Goal: Task Accomplishment & Management: Complete application form

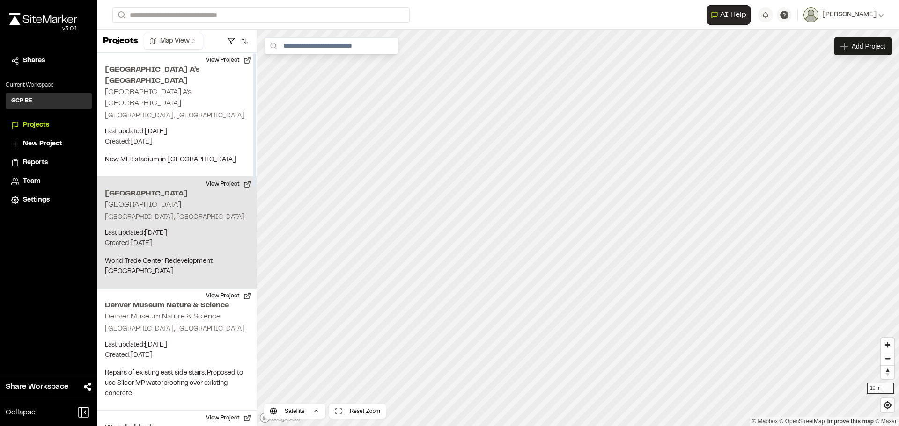
click at [216, 177] on button "View Project" at bounding box center [228, 184] width 56 height 15
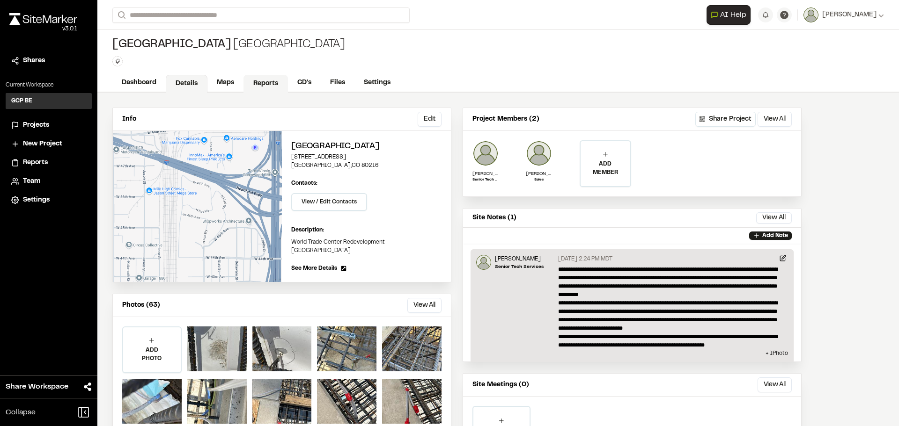
click at [271, 87] on link "Reports" at bounding box center [265, 84] width 44 height 18
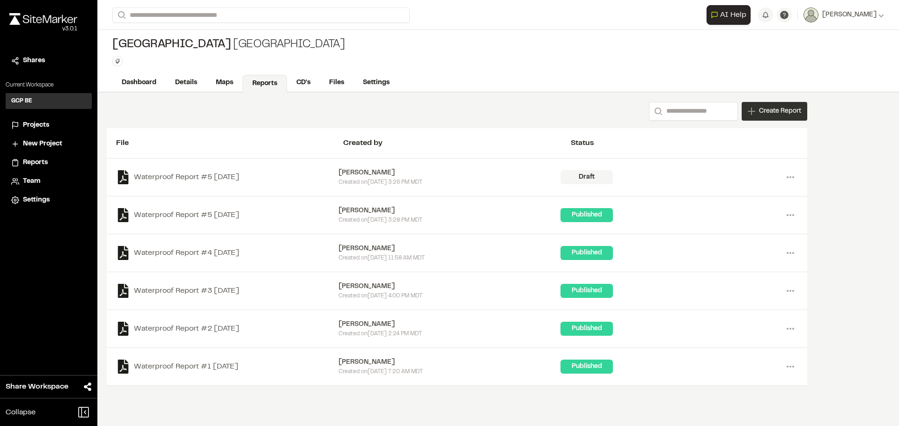
click at [765, 109] on span "Create Report" at bounding box center [780, 111] width 42 height 10
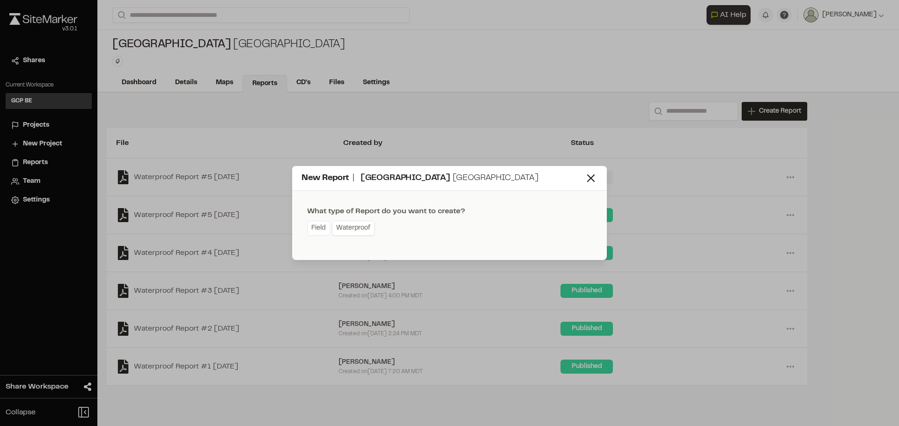
click at [352, 229] on link "Waterproof" at bounding box center [353, 228] width 43 height 15
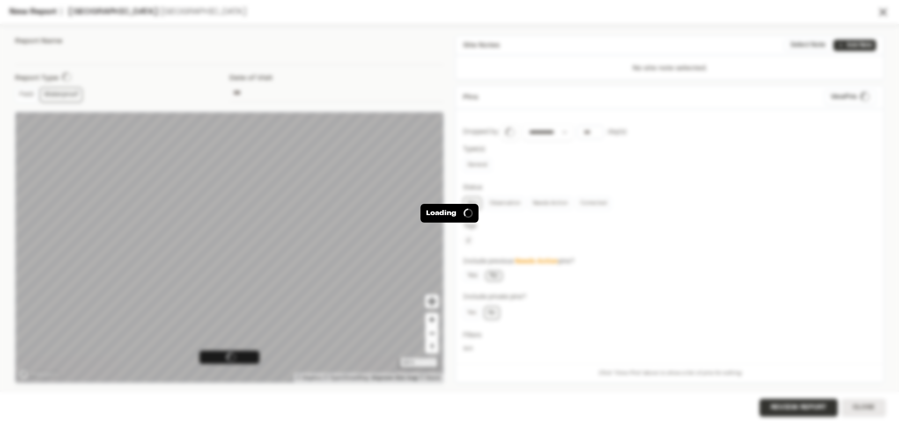
type input "**********"
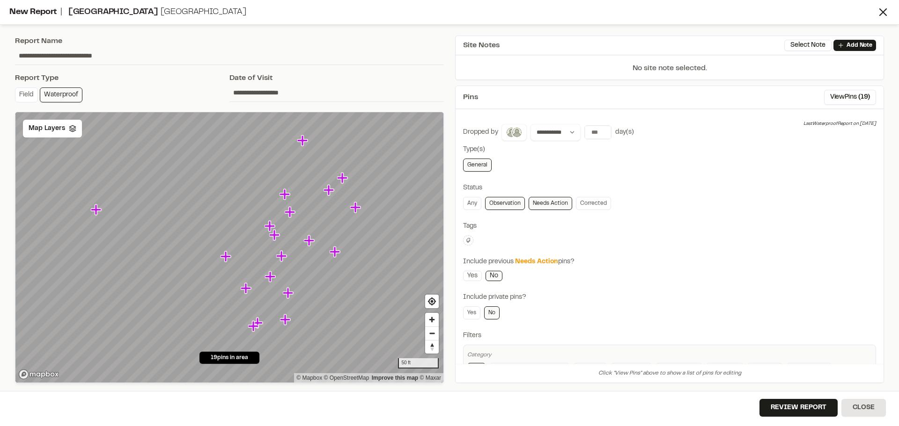
click at [95, 212] on icon "Map marker" at bounding box center [96, 210] width 10 height 10
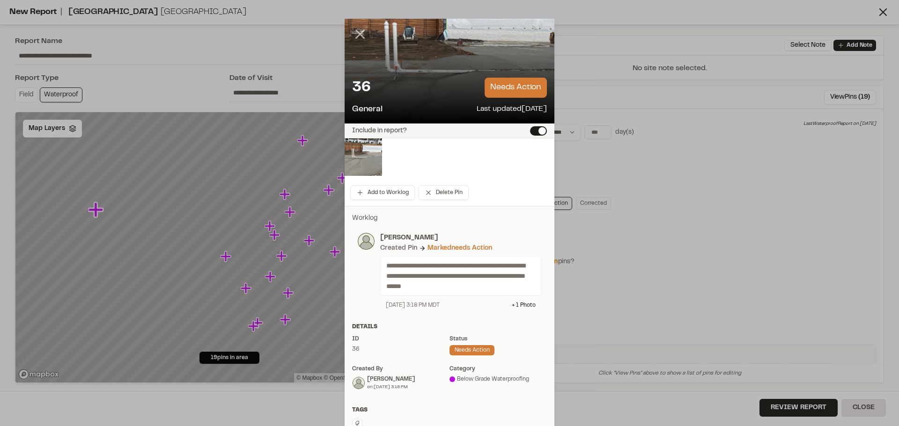
click at [359, 33] on icon at bounding box center [360, 34] width 16 height 16
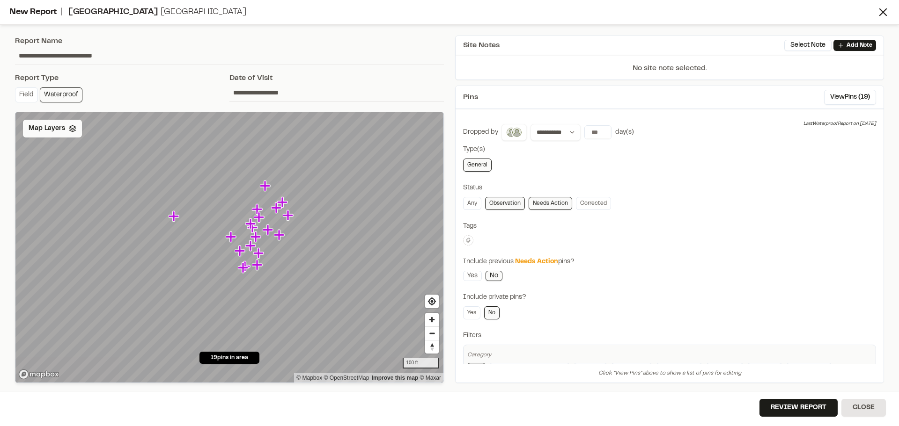
click at [43, 123] on div "Map Layers" at bounding box center [52, 129] width 59 height 18
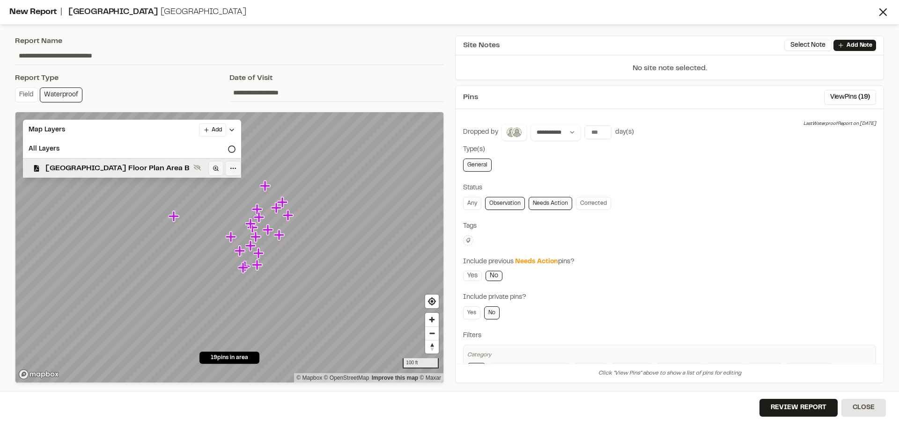
click at [71, 165] on span "Fox Park Floor Plan Area B" at bounding box center [117, 168] width 144 height 11
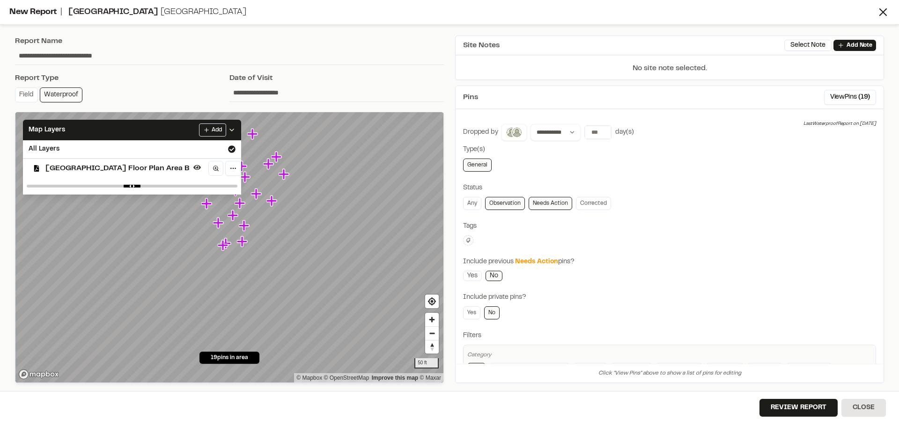
click at [242, 167] on icon "Map marker" at bounding box center [241, 166] width 10 height 10
click at [252, 137] on icon "Map marker" at bounding box center [252, 134] width 10 height 10
click at [232, 187] on icon "Map marker" at bounding box center [232, 185] width 10 height 10
click at [216, 225] on icon "Map marker" at bounding box center [219, 223] width 12 height 12
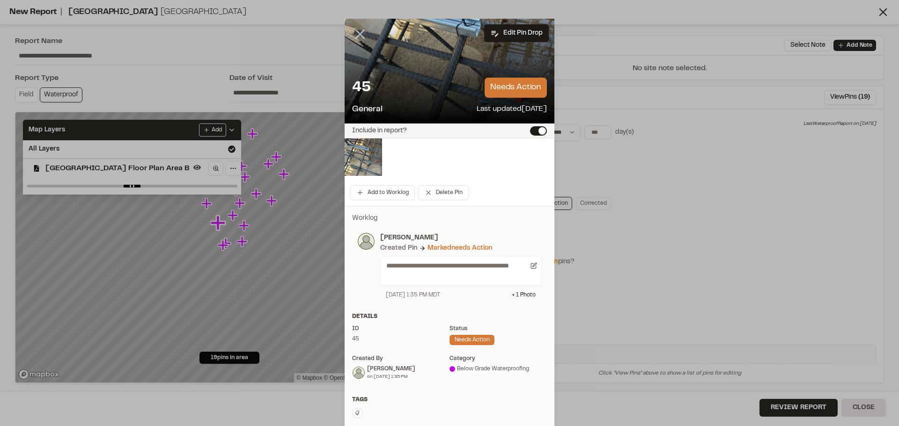
click at [358, 34] on line at bounding box center [360, 34] width 8 height 8
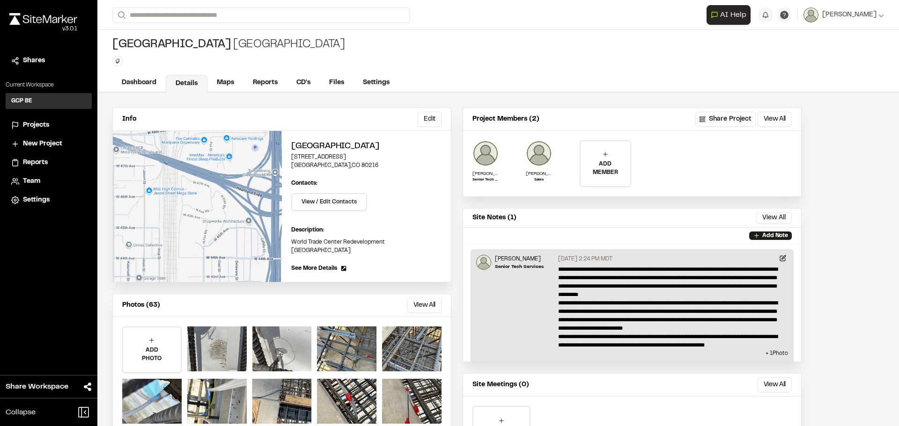
click at [42, 122] on span "Projects" at bounding box center [36, 125] width 26 height 10
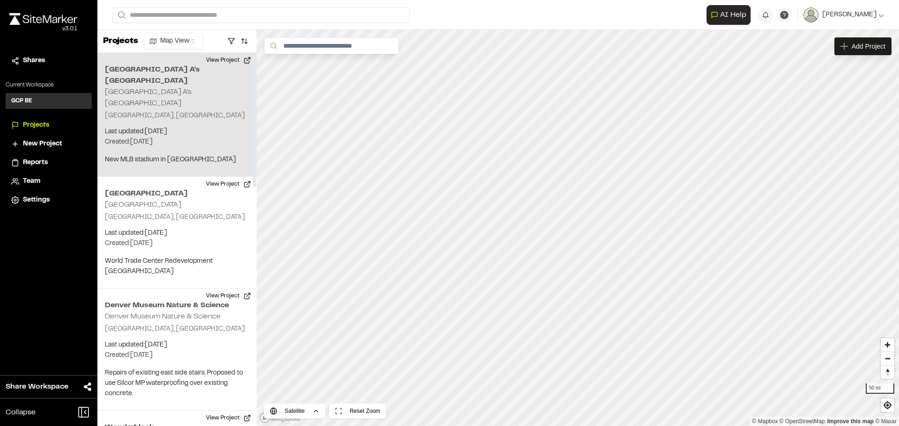
click at [200, 101] on div "Las Vegas A’s Baseball Stadium Las Vegas A’s Baseball Stadium Las Vegas, NV Las…" at bounding box center [176, 115] width 159 height 124
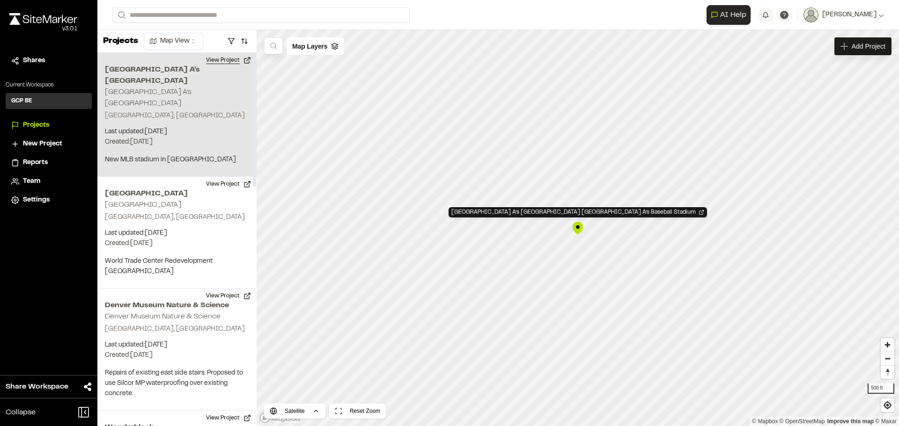
click at [223, 62] on button "View Project" at bounding box center [228, 60] width 56 height 15
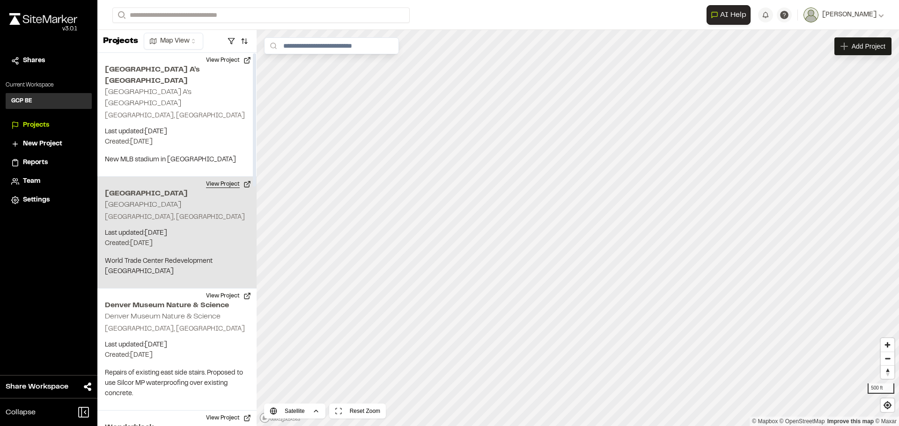
click at [218, 177] on button "View Project" at bounding box center [228, 184] width 56 height 15
click at [221, 177] on button "View Project" at bounding box center [228, 184] width 56 height 15
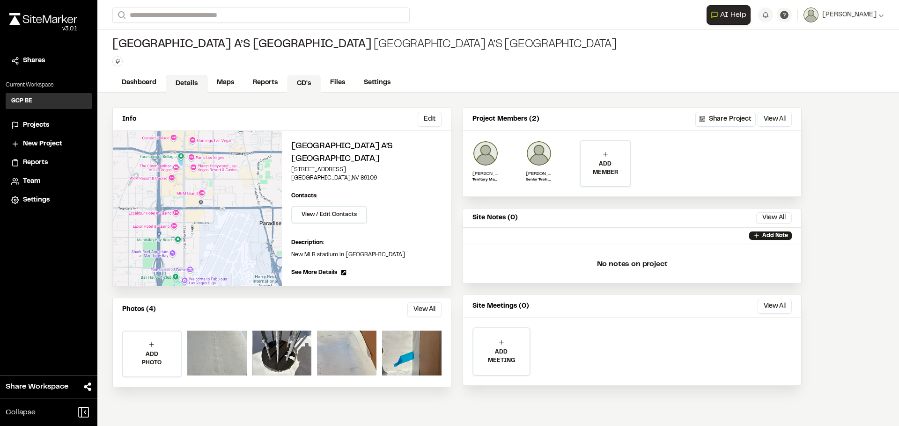
click at [304, 84] on link "CD's" at bounding box center [304, 84] width 34 height 18
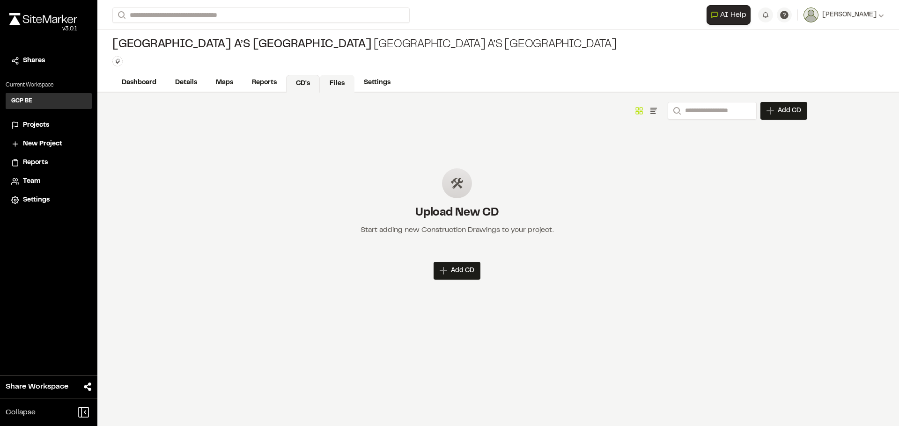
click at [337, 81] on link "Files" at bounding box center [337, 84] width 35 height 18
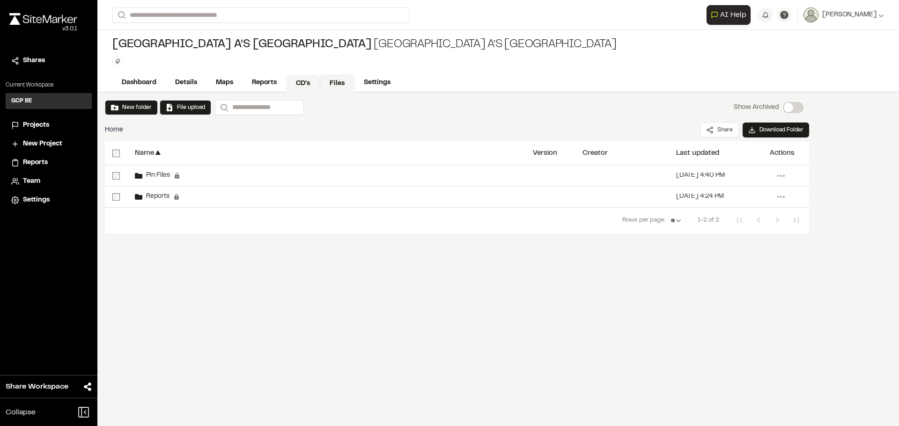
click at [302, 86] on link "CD's" at bounding box center [303, 84] width 34 height 18
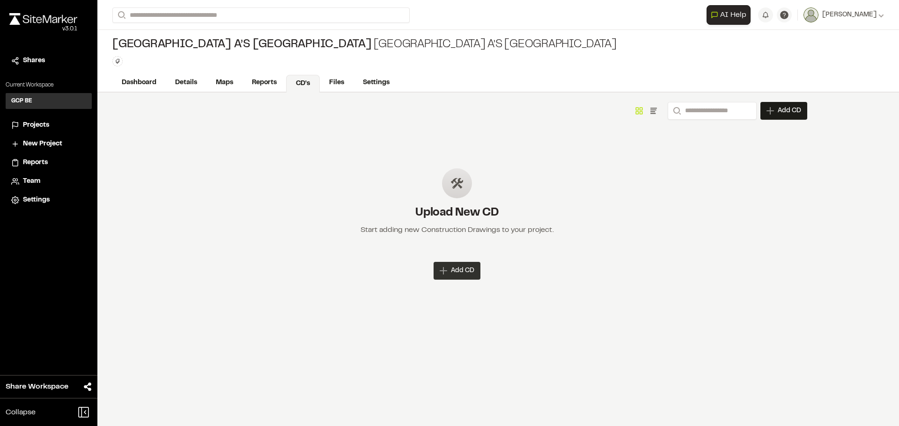
click at [465, 269] on span "Add CD" at bounding box center [462, 270] width 23 height 9
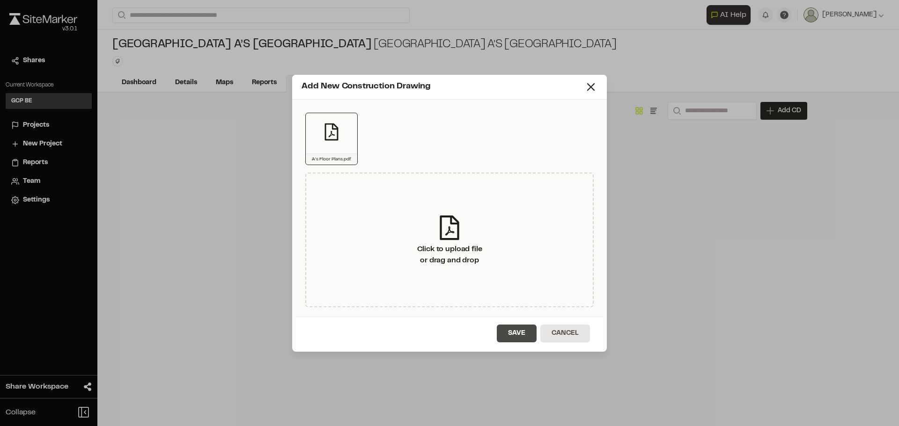
click at [517, 333] on button "Save" at bounding box center [517, 334] width 40 height 18
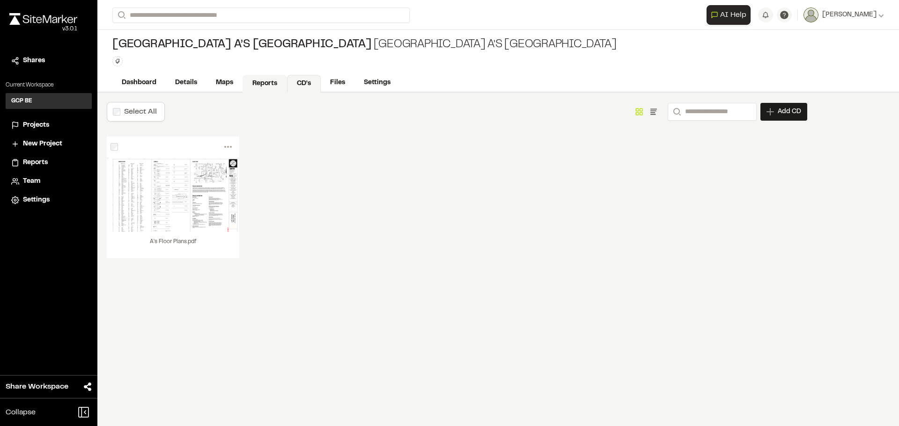
click at [267, 83] on link "Reports" at bounding box center [264, 84] width 44 height 18
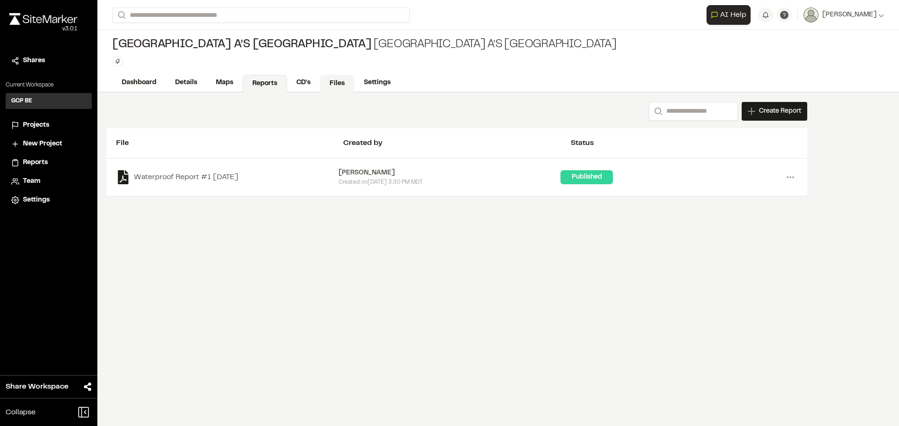
click at [336, 85] on link "Files" at bounding box center [337, 84] width 35 height 18
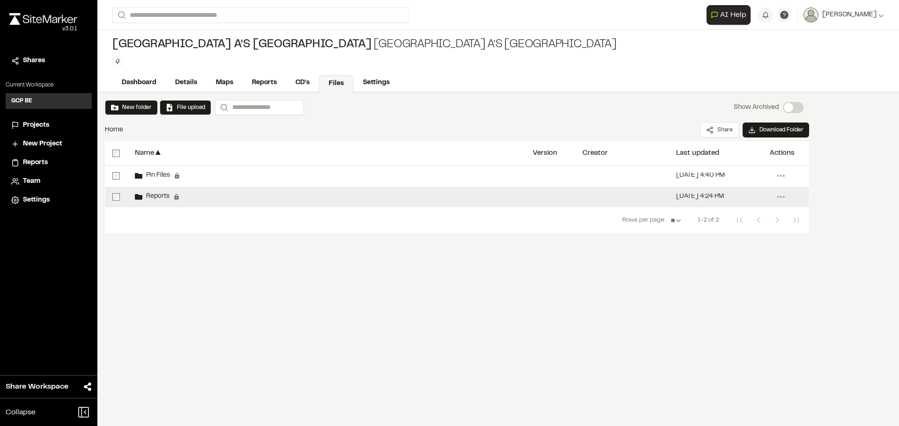
click at [164, 198] on span "Reports" at bounding box center [155, 197] width 27 height 6
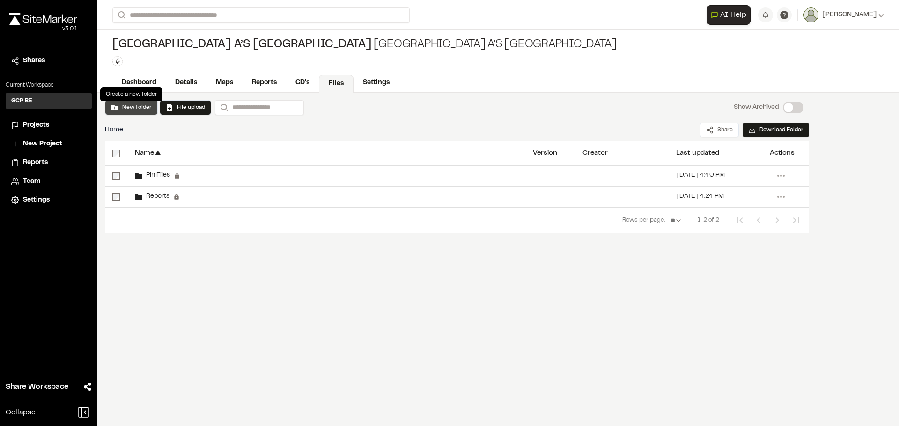
click at [134, 108] on button "New folder" at bounding box center [131, 107] width 41 height 8
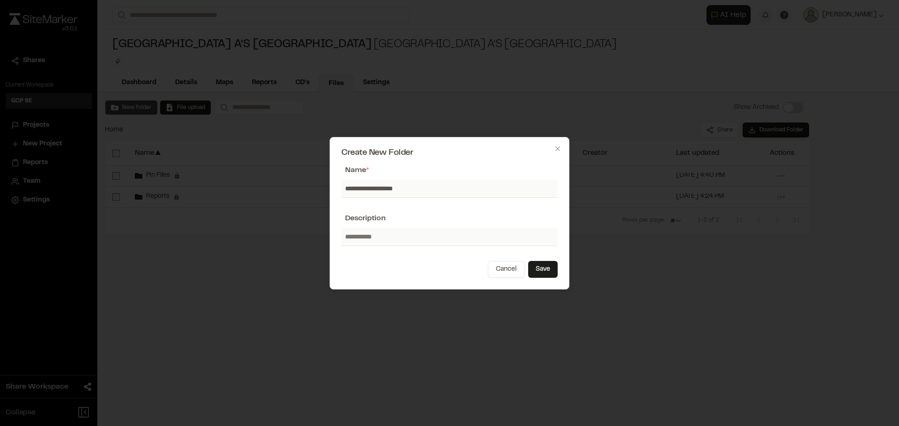
type input "**********"
click at [488, 261] on button "Cancel" at bounding box center [506, 269] width 37 height 17
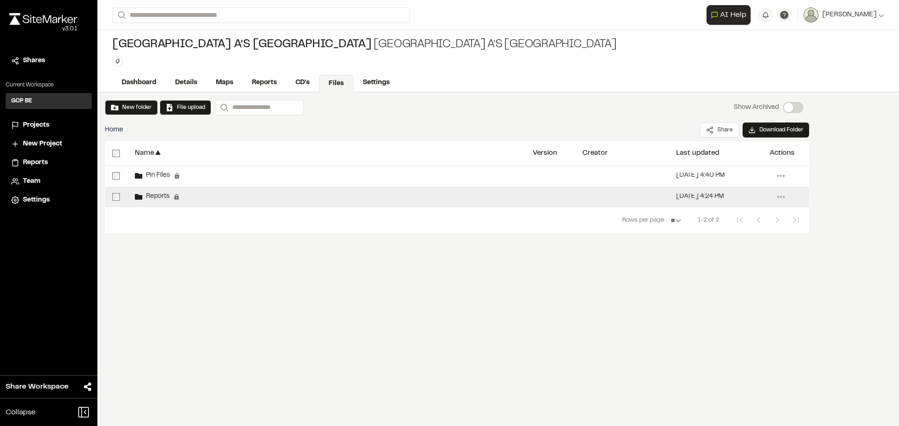
click at [158, 196] on span "Reports" at bounding box center [155, 197] width 27 height 6
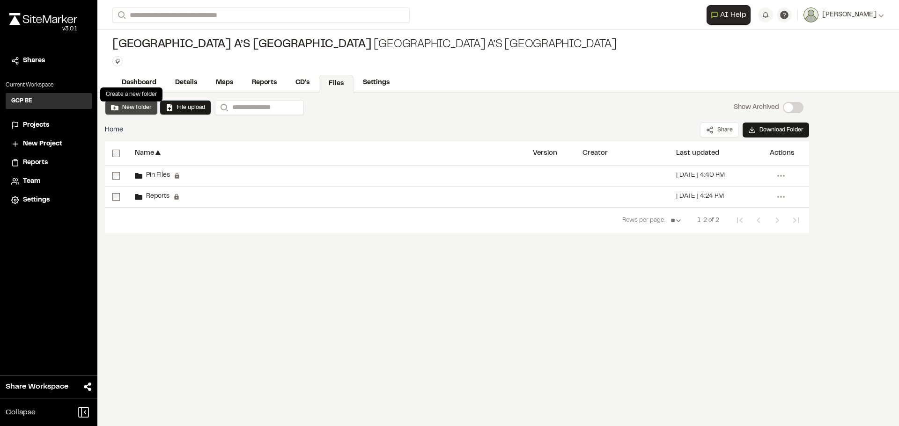
click at [132, 105] on button "New folder" at bounding box center [131, 107] width 41 height 8
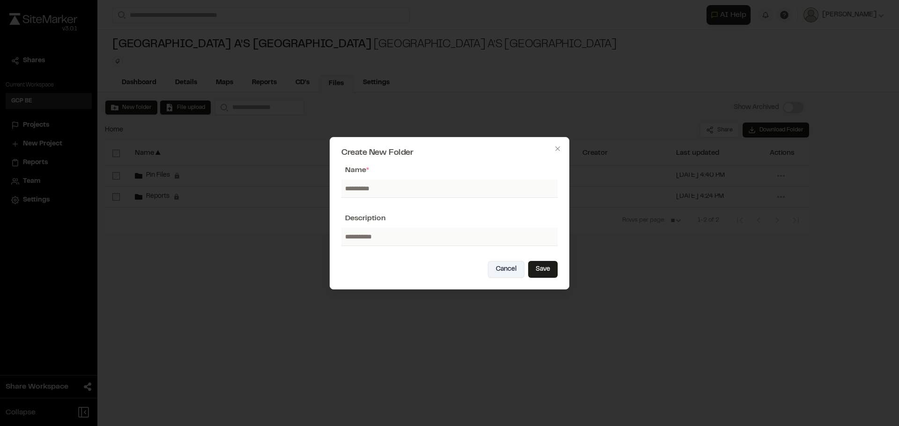
click at [499, 270] on button "Cancel" at bounding box center [506, 269] width 37 height 17
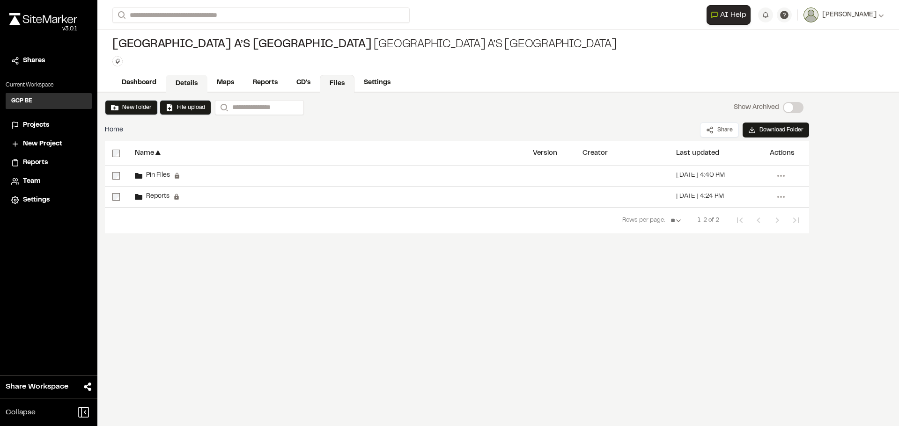
click at [182, 84] on link "Details" at bounding box center [187, 84] width 42 height 18
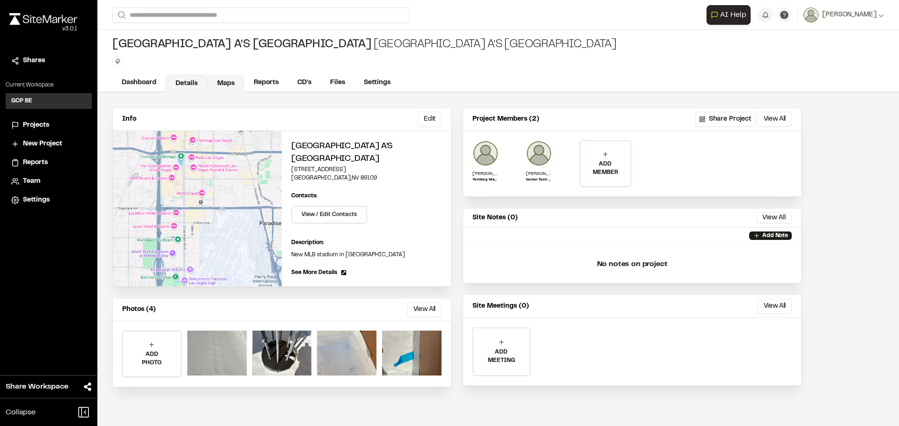
click at [231, 82] on link "Maps" at bounding box center [225, 84] width 37 height 18
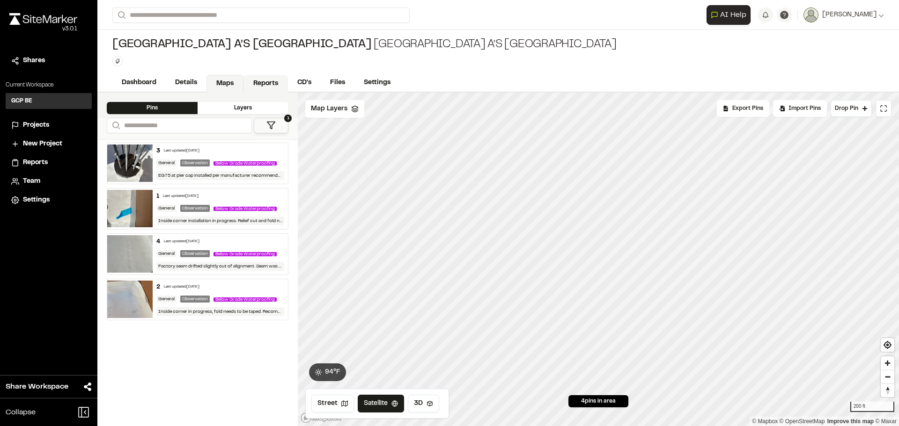
click at [274, 83] on link "Reports" at bounding box center [265, 84] width 44 height 18
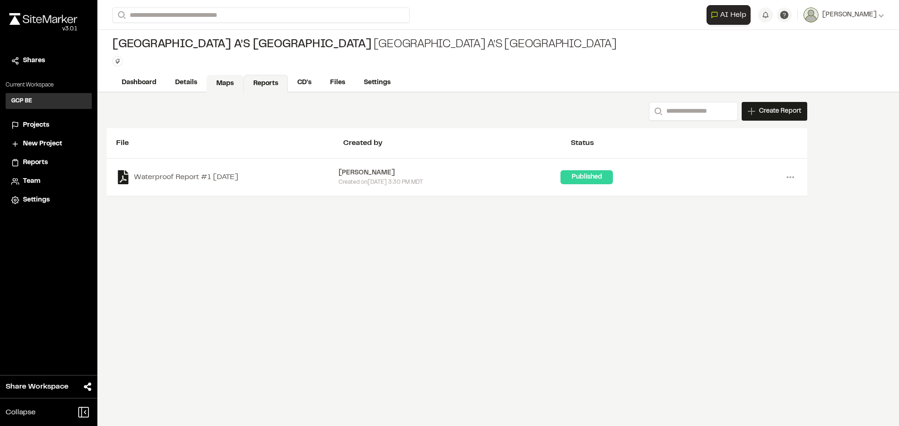
click at [221, 83] on link "Maps" at bounding box center [224, 84] width 37 height 18
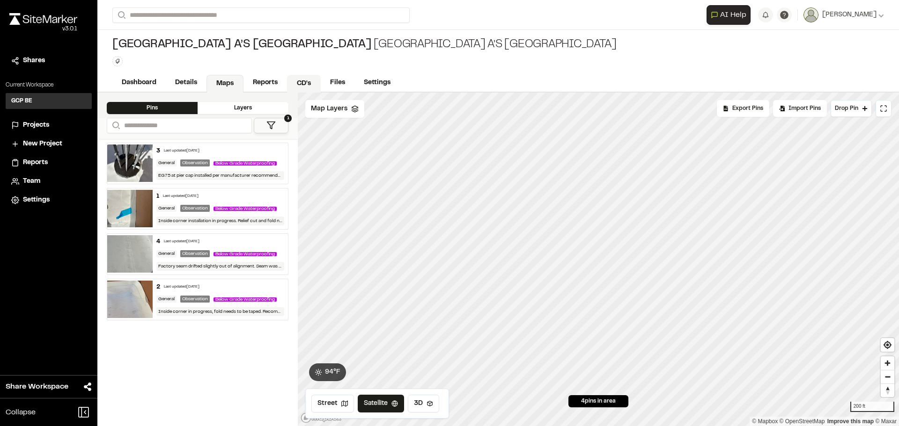
click at [301, 82] on link "CD's" at bounding box center [304, 84] width 34 height 18
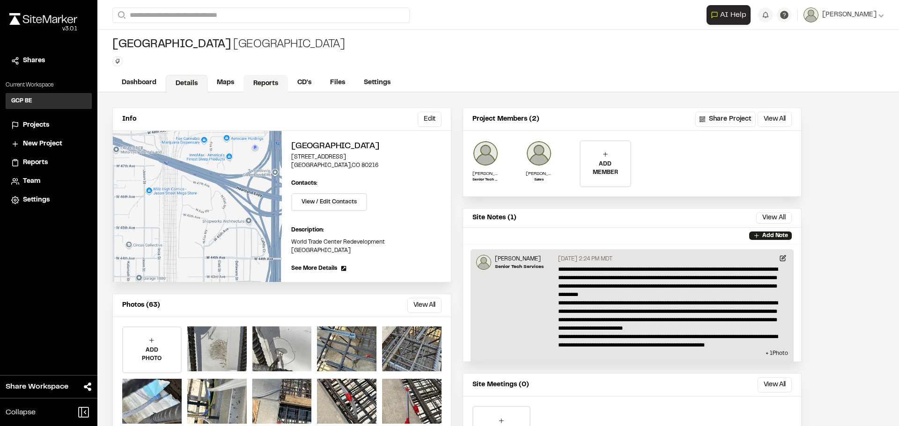
click at [253, 84] on link "Reports" at bounding box center [265, 84] width 44 height 18
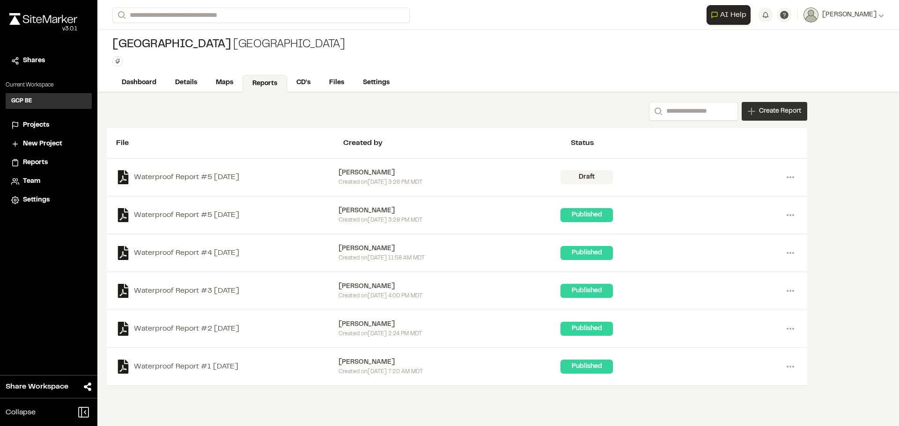
click at [766, 117] on div "Create Report" at bounding box center [774, 111] width 66 height 19
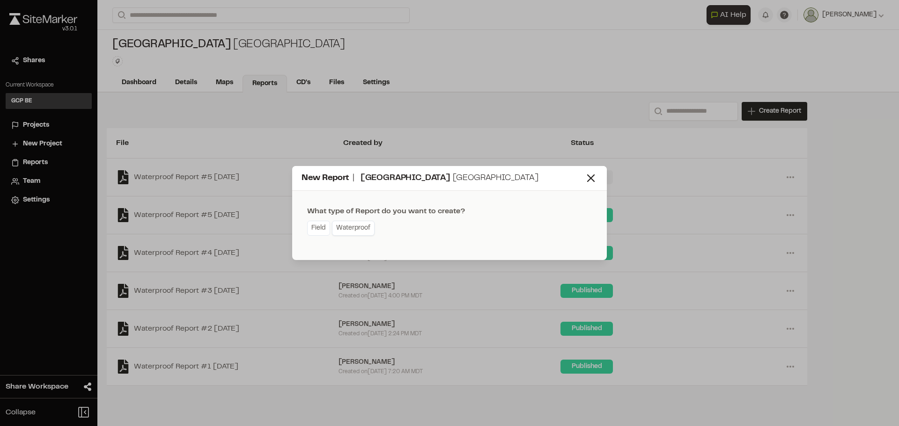
click at [350, 227] on link "Waterproof" at bounding box center [353, 228] width 43 height 15
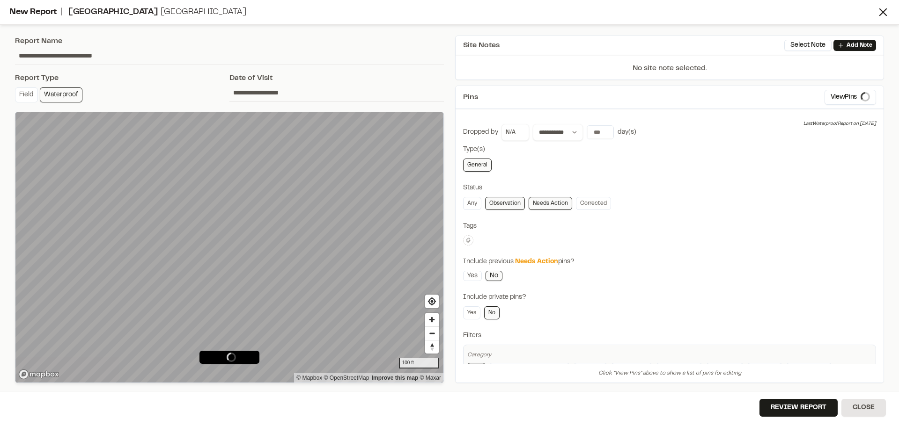
type input "**********"
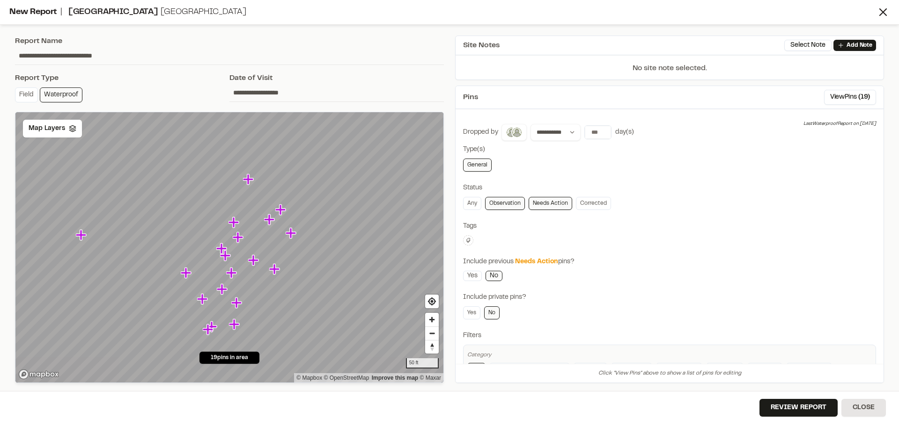
click at [559, 205] on link "Needs Action" at bounding box center [550, 203] width 44 height 13
click at [509, 206] on link "Observation" at bounding box center [505, 203] width 40 height 13
click at [477, 168] on link "General" at bounding box center [477, 165] width 29 height 13
click at [502, 203] on link "Observation" at bounding box center [505, 203] width 40 height 13
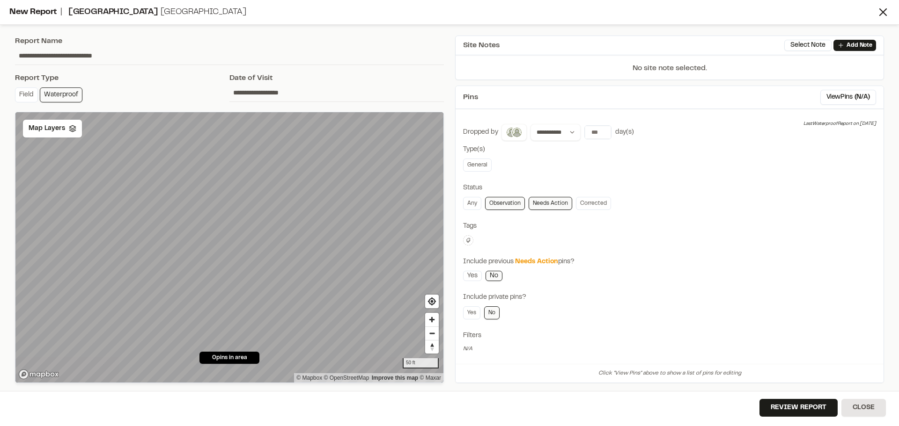
click at [469, 172] on div "**********" at bounding box center [669, 238] width 413 height 229
click at [470, 169] on link "General" at bounding box center [477, 165] width 29 height 13
click at [325, 213] on icon "Map marker" at bounding box center [323, 209] width 10 height 10
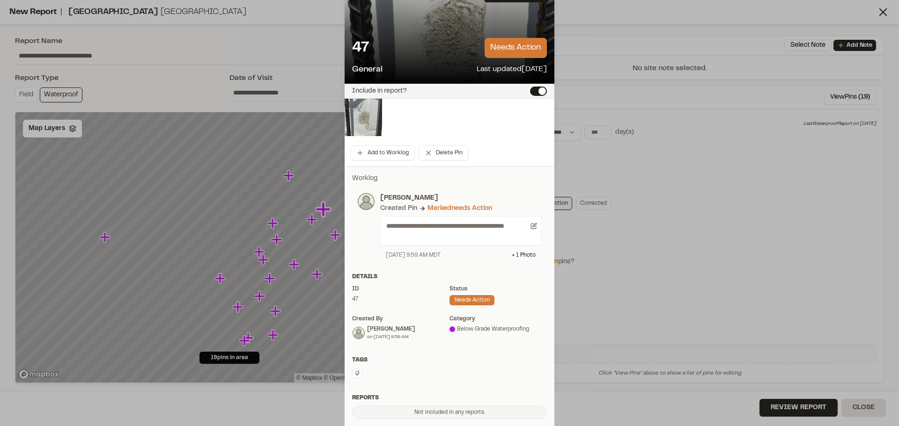
scroll to position [123, 0]
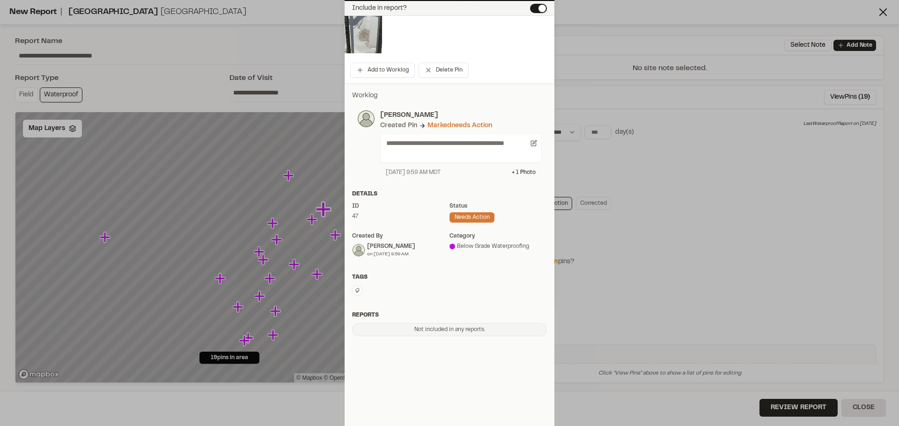
click at [431, 328] on div "Not included in any reports." at bounding box center [449, 329] width 195 height 13
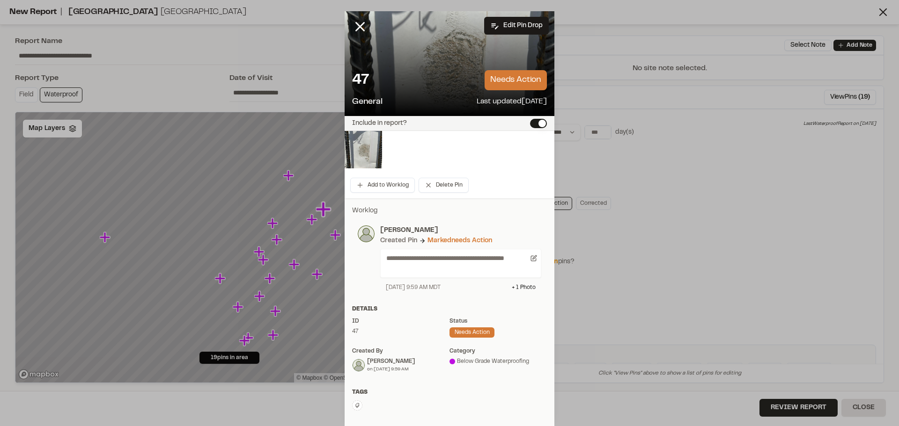
scroll to position [0, 0]
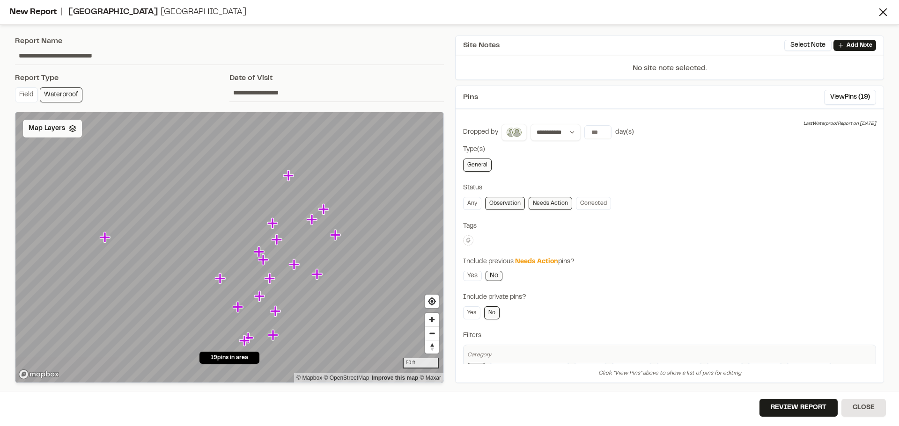
click at [74, 132] on div "Map Layers" at bounding box center [52, 129] width 59 height 18
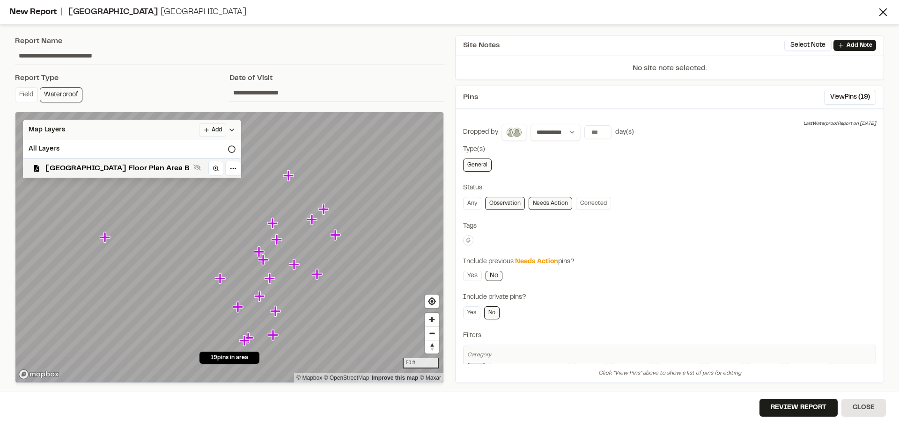
click at [161, 129] on html "**********" at bounding box center [449, 213] width 899 height 426
click at [131, 149] on link "Add Layer" at bounding box center [138, 149] width 70 height 16
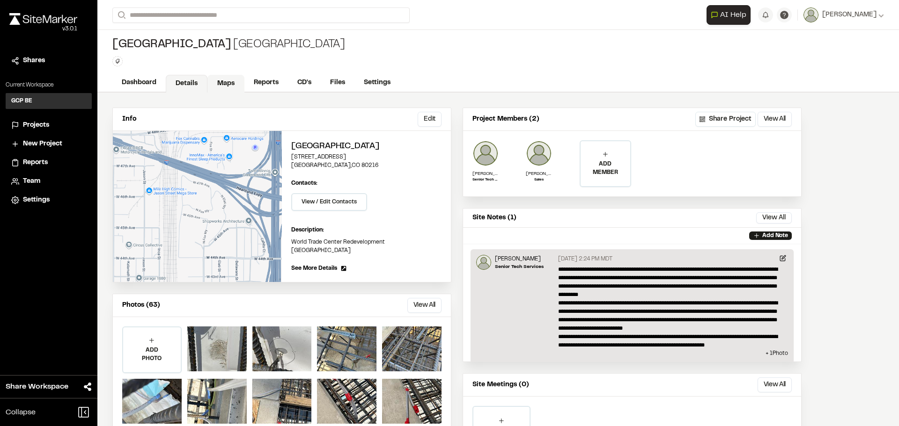
click at [226, 84] on link "Maps" at bounding box center [225, 84] width 37 height 18
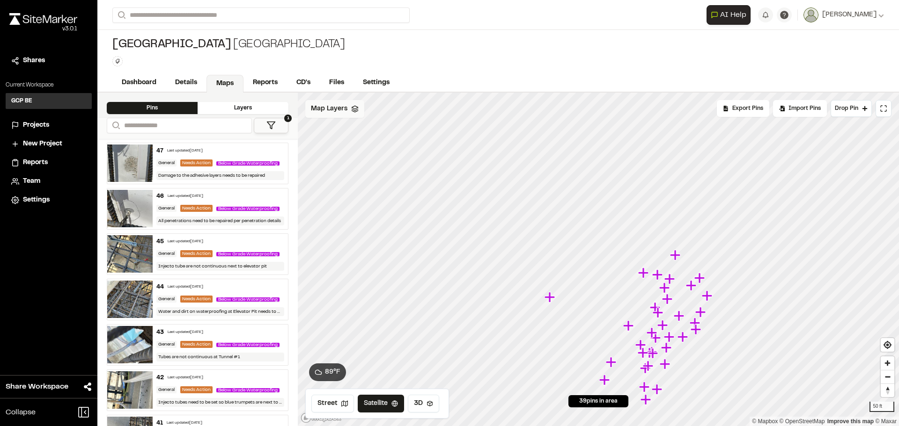
click at [353, 107] on icon at bounding box center [354, 108] width 7 height 7
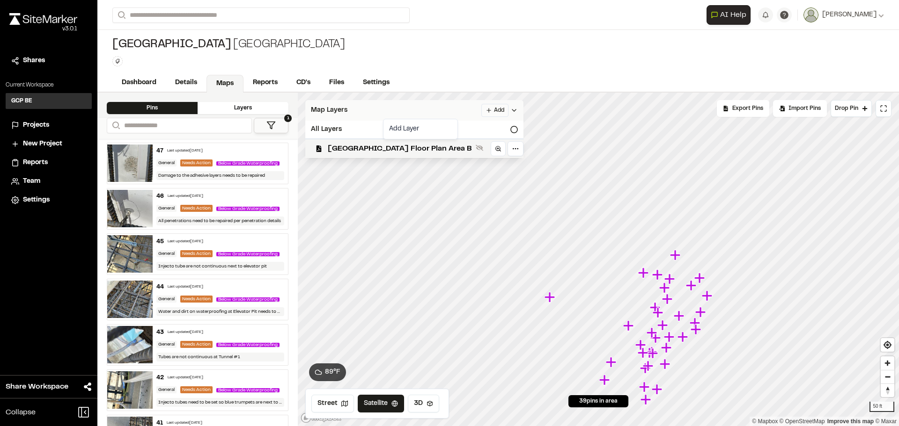
click at [446, 111] on html "**********" at bounding box center [449, 213] width 899 height 426
click at [395, 126] on link "Add Layer" at bounding box center [420, 129] width 70 height 16
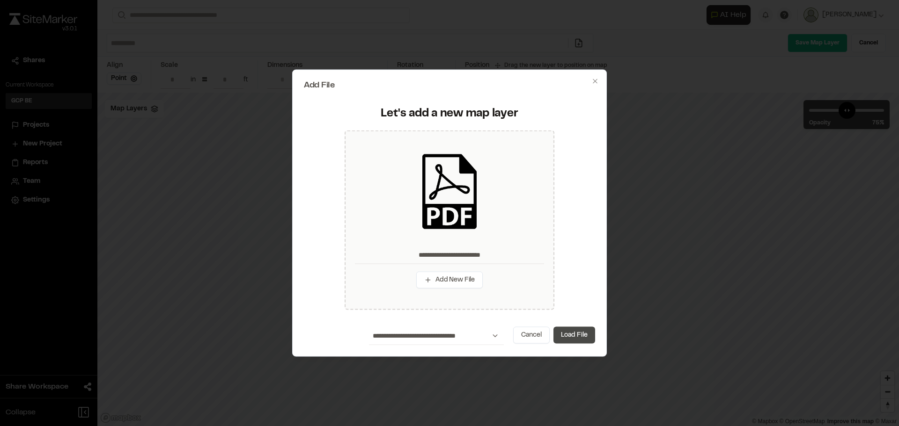
click at [565, 334] on button "Load File" at bounding box center [574, 335] width 42 height 17
type input "**********"
type input "***"
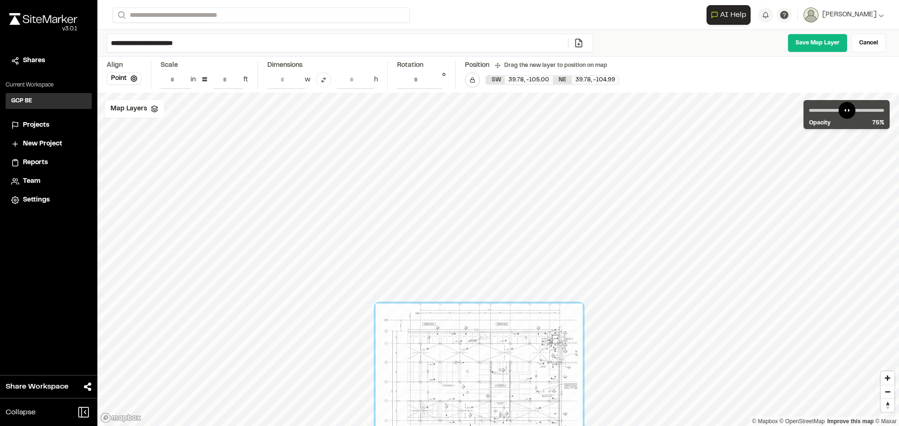
drag, startPoint x: 586, startPoint y: 208, endPoint x: 581, endPoint y: 305, distance: 97.0
click at [581, 305] on div at bounding box center [478, 384] width 207 height 160
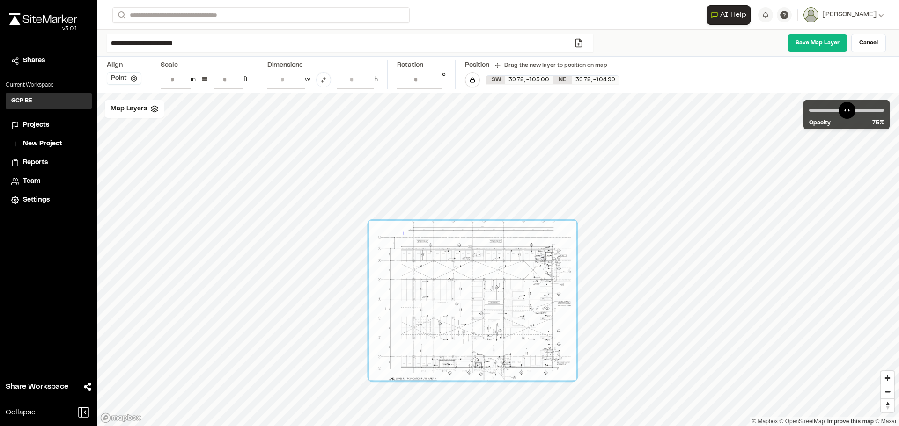
click at [136, 77] on icon at bounding box center [134, 78] width 7 height 7
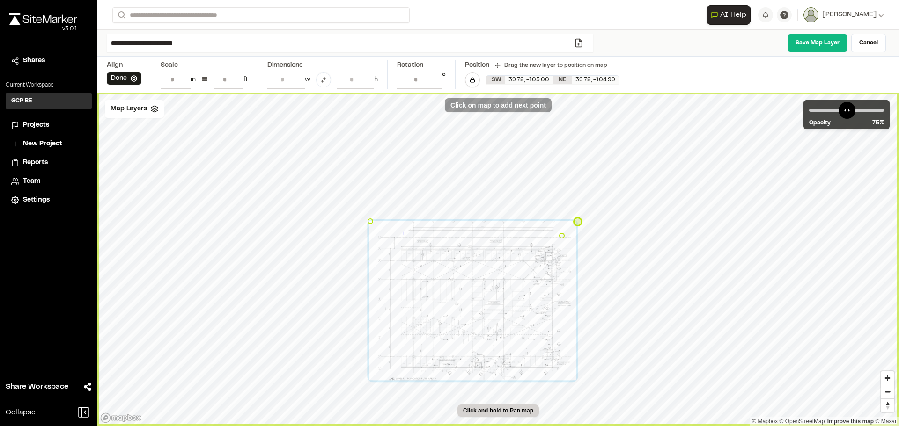
type input "**********"
click at [565, 242] on div "© Mapbox © OpenStreetMap Improve this map © Maxar Click Done to finish alignmen…" at bounding box center [497, 260] width 801 height 334
click at [119, 65] on div "Align" at bounding box center [124, 65] width 35 height 10
click at [374, 182] on div at bounding box center [373, 180] width 6 height 6
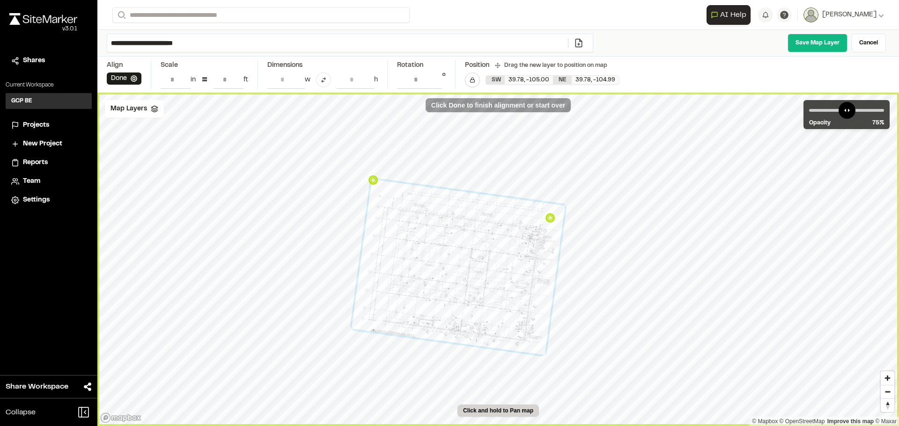
click at [374, 182] on div at bounding box center [373, 180] width 6 height 6
click at [154, 108] on icon at bounding box center [154, 108] width 7 height 7
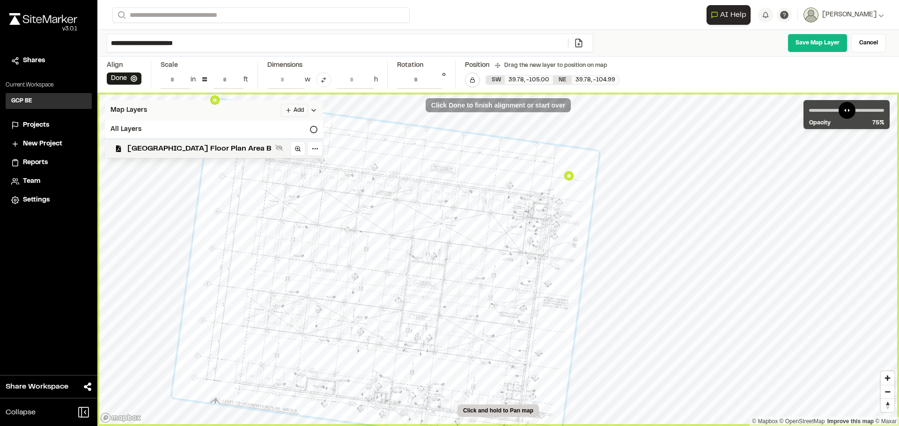
click at [310, 112] on icon at bounding box center [313, 110] width 7 height 7
click at [152, 112] on polyline at bounding box center [154, 110] width 6 height 1
click at [169, 148] on span "[GEOGRAPHIC_DATA] Floor Plan Area B" at bounding box center [199, 148] width 144 height 11
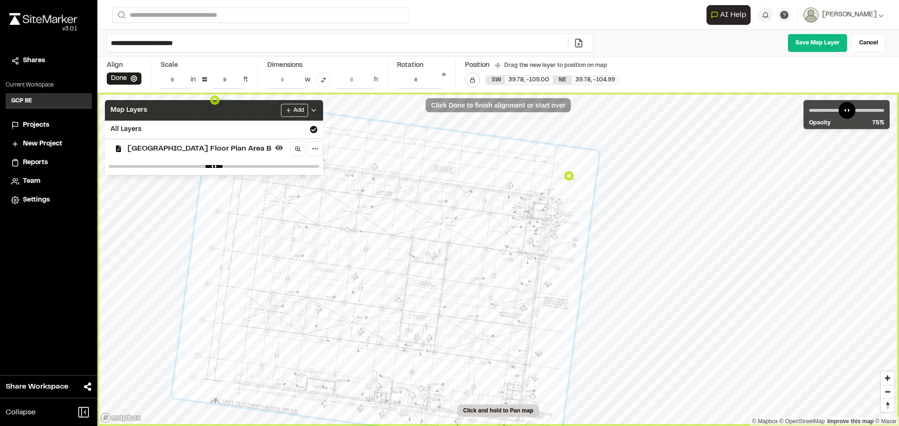
click at [35, 126] on span "Projects" at bounding box center [36, 125] width 26 height 10
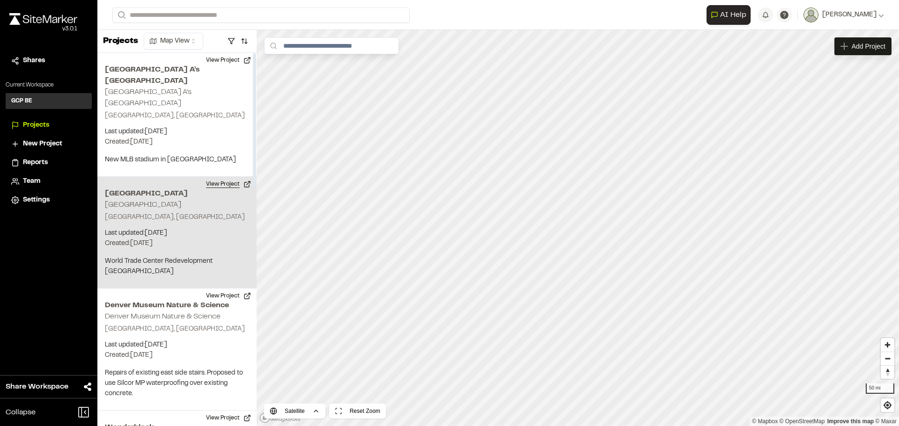
click at [235, 177] on button "View Project" at bounding box center [228, 184] width 56 height 15
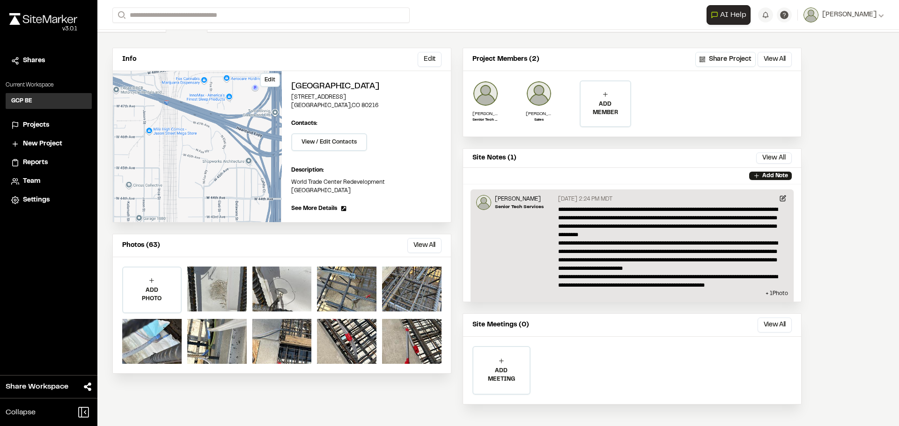
scroll to position [65, 0]
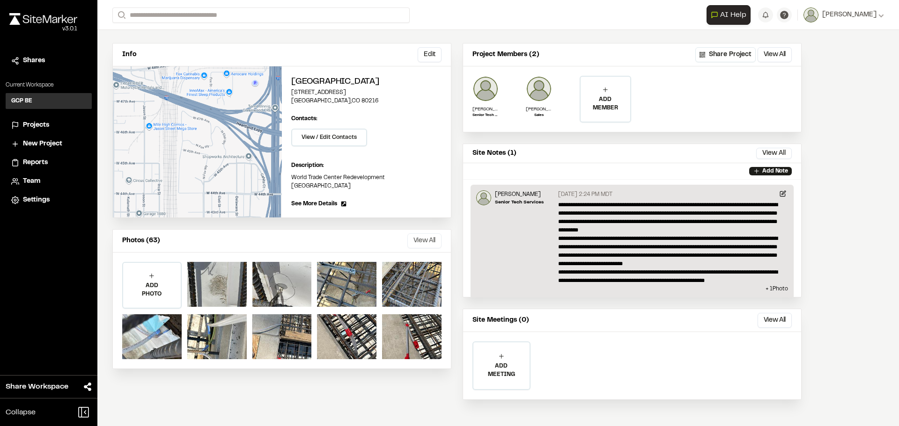
click at [434, 234] on button "View All" at bounding box center [424, 241] width 34 height 15
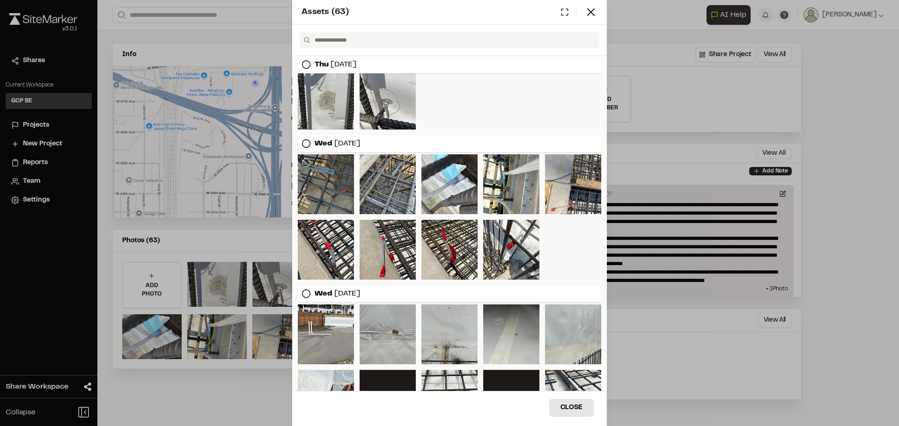
scroll to position [0, 0]
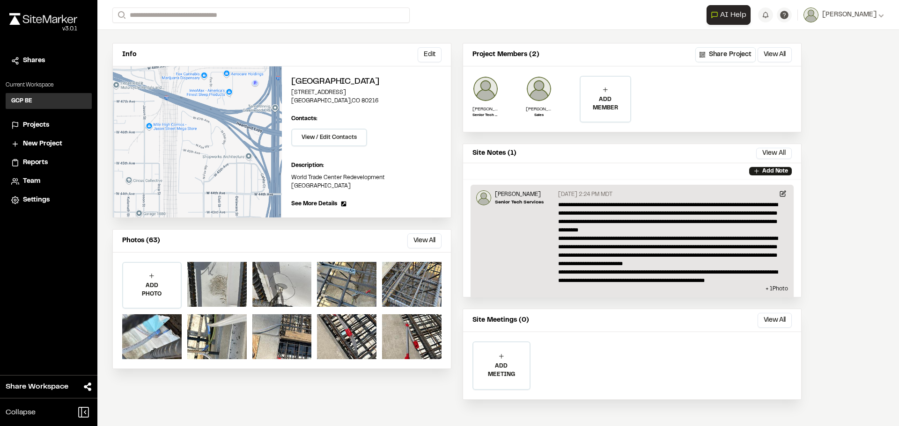
click at [271, 19] on div "Assets ( 63 ) [DATE] [DATE] [DATE] [DATE] [DATE] [DATE] [DATE] Close Select Dow…" at bounding box center [449, 220] width 899 height 426
click at [39, 163] on span "Reports" at bounding box center [35, 163] width 25 height 10
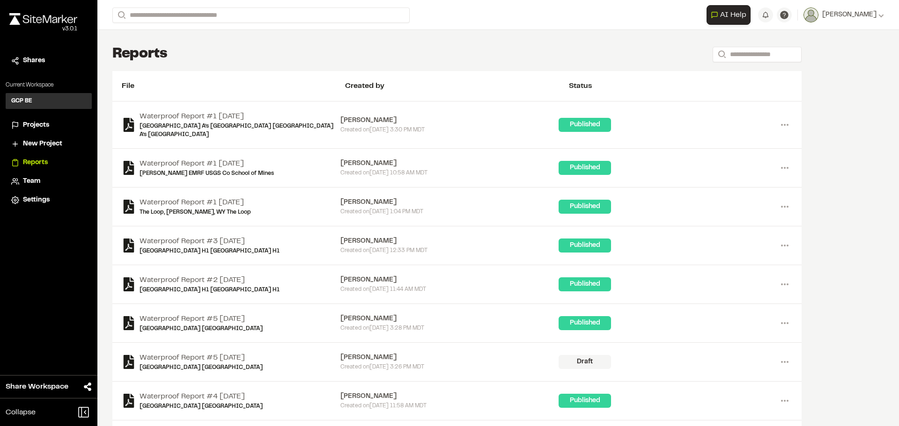
click at [40, 123] on span "Projects" at bounding box center [36, 125] width 26 height 10
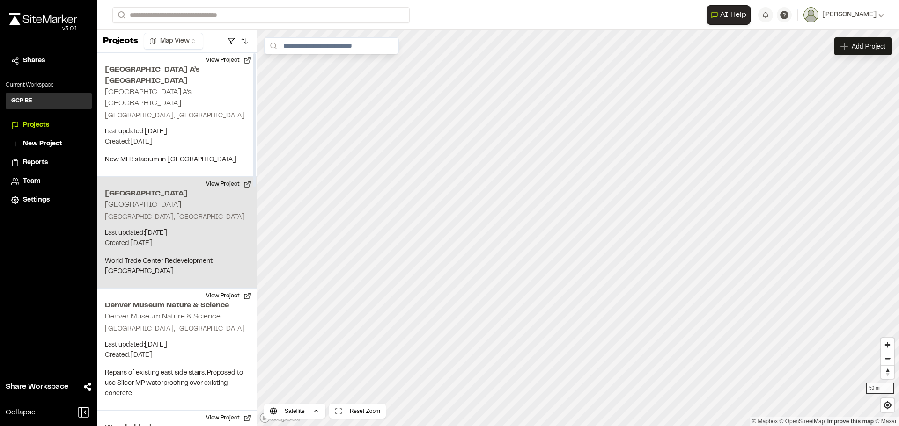
click at [226, 177] on button "View Project" at bounding box center [228, 184] width 56 height 15
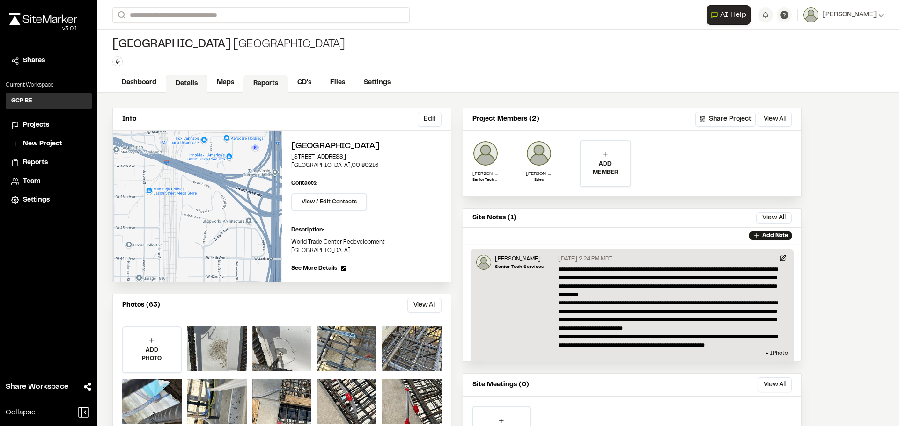
click at [271, 88] on link "Reports" at bounding box center [265, 84] width 44 height 18
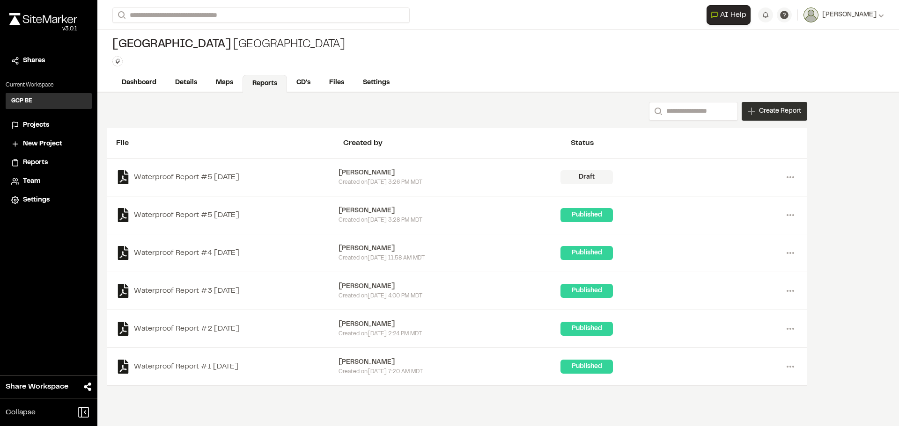
click at [760, 112] on span "Create Report" at bounding box center [780, 111] width 42 height 10
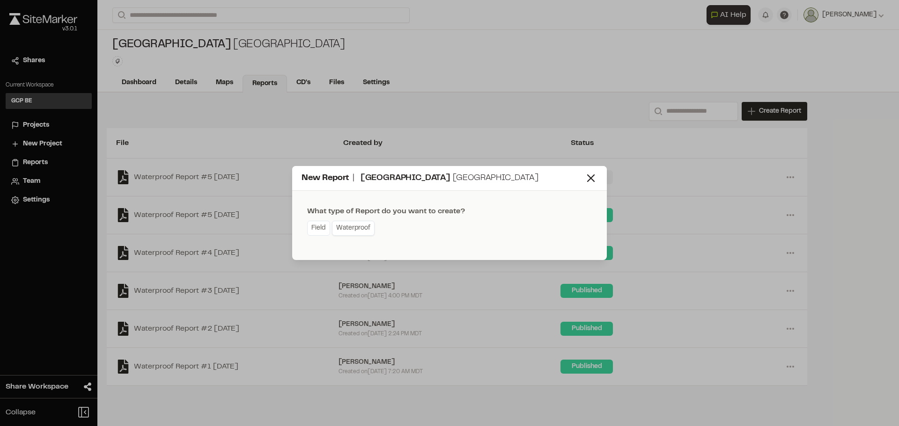
click at [345, 227] on link "Waterproof" at bounding box center [353, 228] width 43 height 15
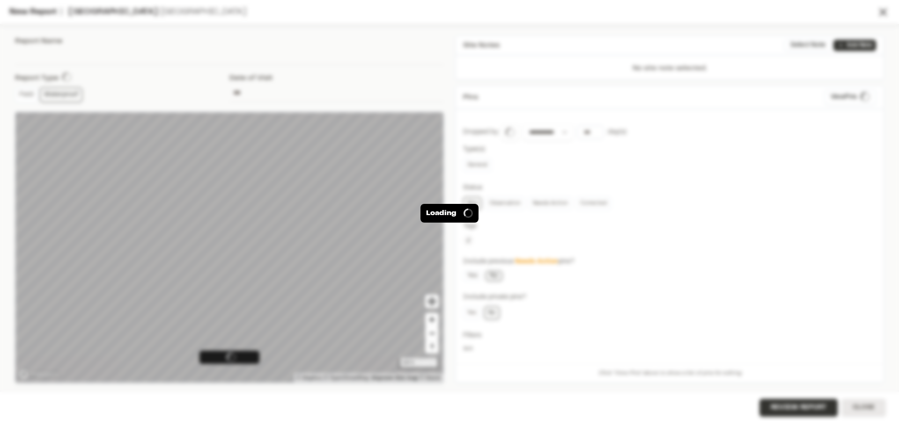
type input "**********"
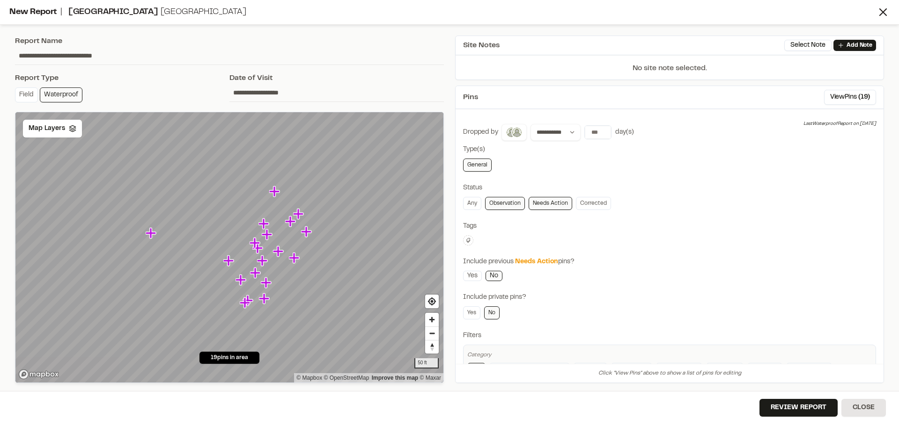
click at [273, 193] on icon "Map marker" at bounding box center [274, 191] width 10 height 10
click at [298, 212] on icon "Map marker" at bounding box center [298, 214] width 10 height 10
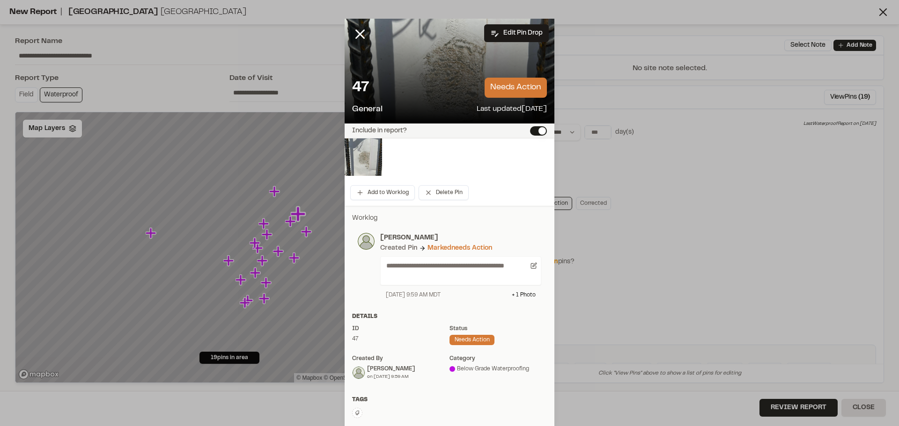
click at [522, 86] on p "needs action" at bounding box center [515, 88] width 62 height 20
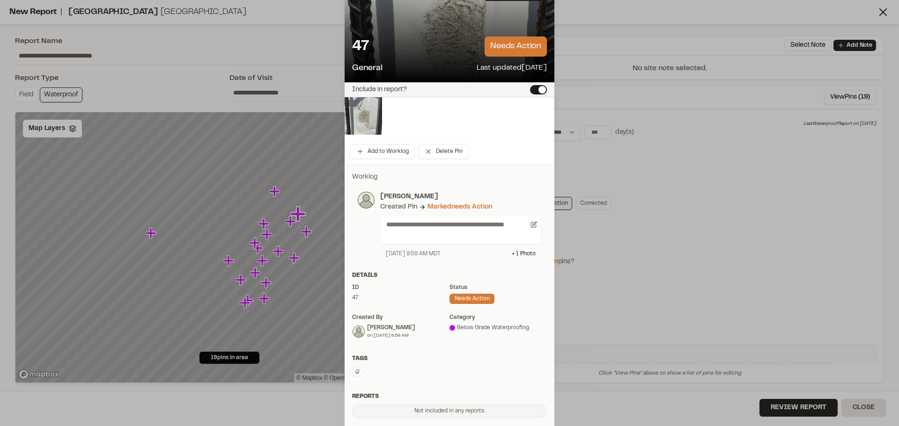
scroll to position [123, 0]
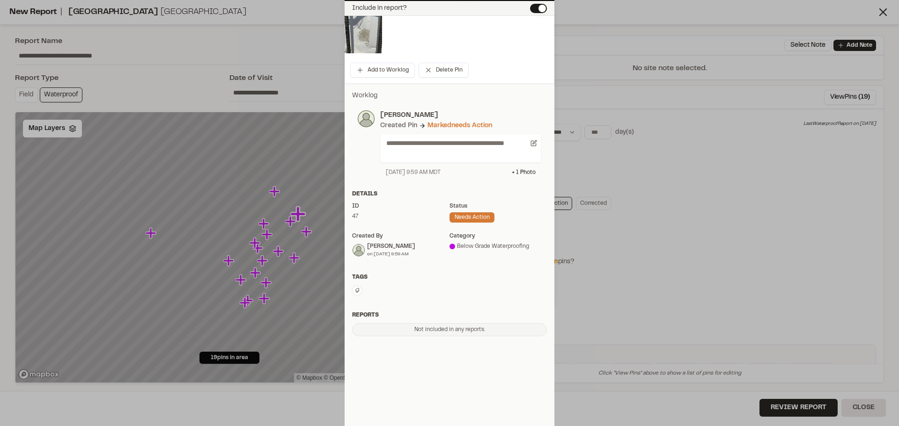
click at [418, 328] on div "Not included in any reports." at bounding box center [449, 329] width 195 height 13
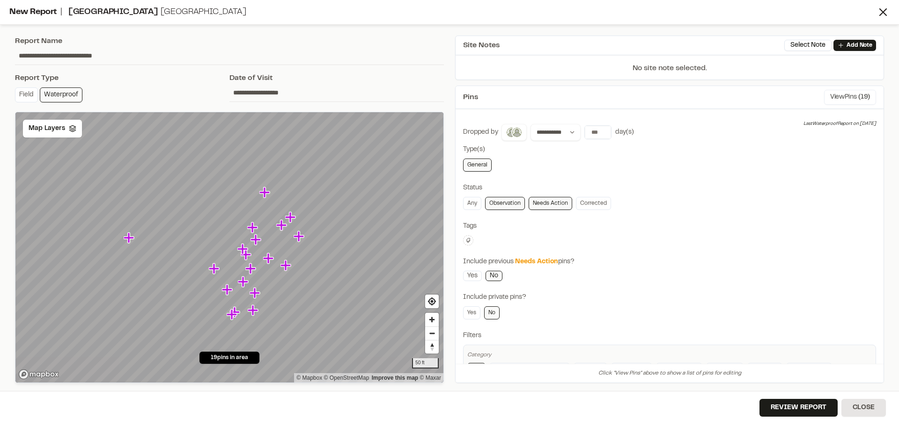
click at [843, 95] on button "View Pins ( 19 )" at bounding box center [850, 97] width 52 height 15
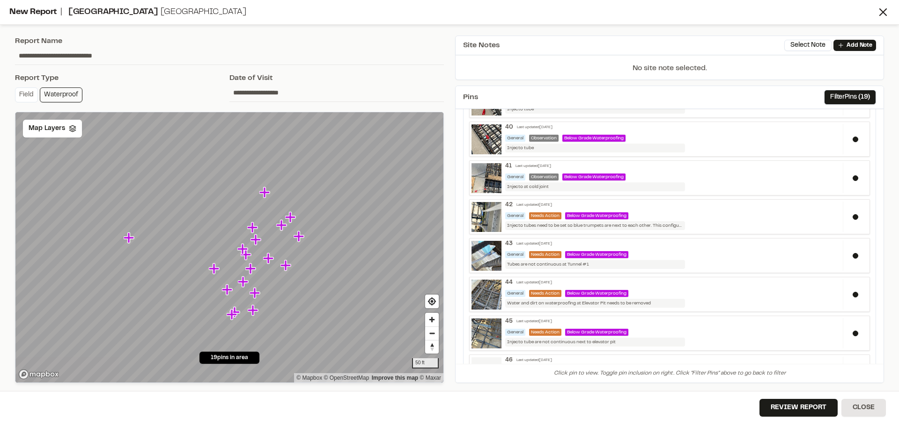
scroll to position [523, 0]
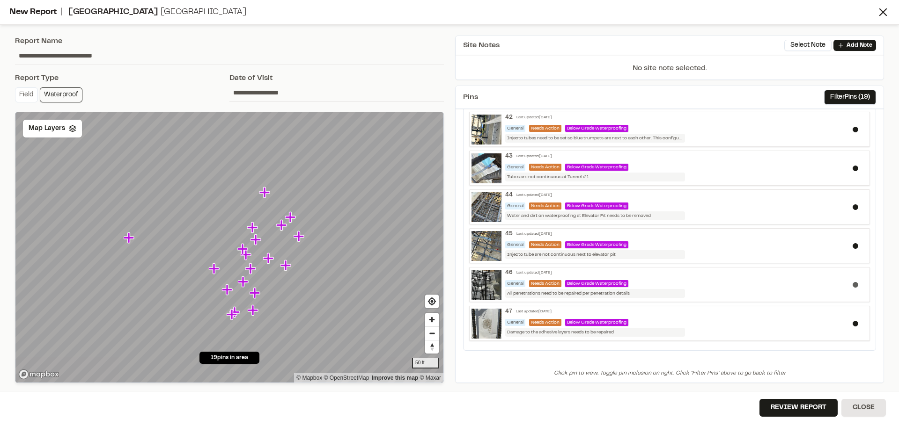
click at [852, 286] on button at bounding box center [855, 285] width 6 height 6
click at [852, 322] on button at bounding box center [855, 324] width 6 height 6
click at [852, 324] on button at bounding box center [855, 324] width 6 height 6
click at [852, 286] on button at bounding box center [855, 285] width 6 height 6
click at [699, 282] on div "General Needs Action Below Grade Waterproofing" at bounding box center [672, 283] width 334 height 7
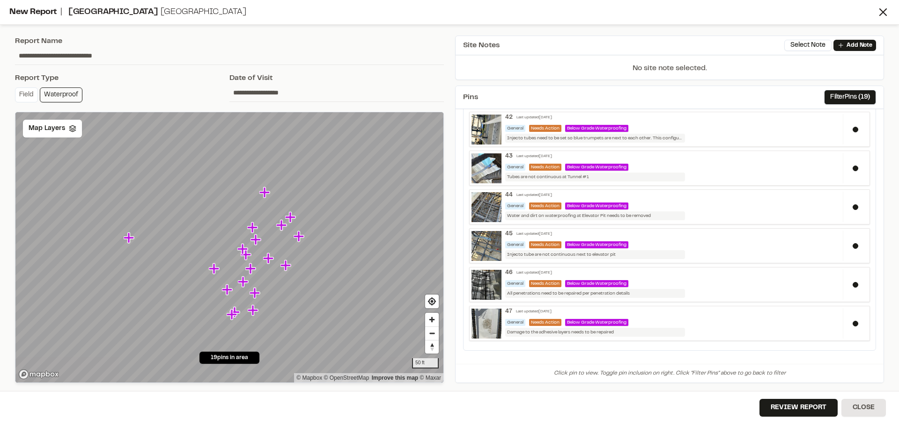
click at [714, 319] on div "47 Last updated [DATE] General Needs Action Below Grade Waterproofing Damage to…" at bounding box center [671, 322] width 341 height 29
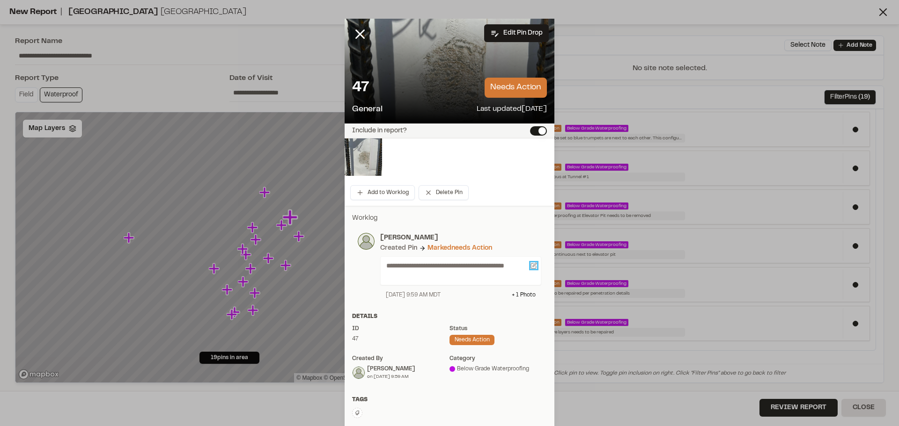
click at [530, 268] on icon at bounding box center [533, 266] width 7 height 7
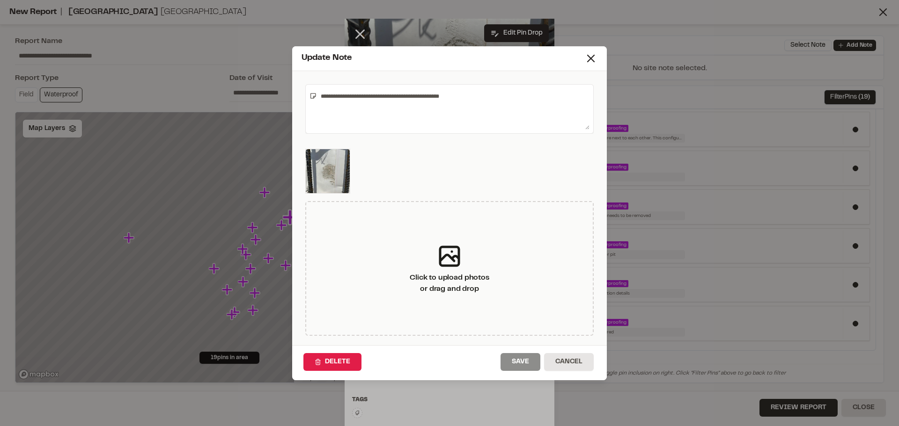
click at [317, 95] on textarea "**********" at bounding box center [453, 108] width 272 height 41
click at [529, 97] on textarea "**********" at bounding box center [453, 108] width 272 height 41
click at [426, 102] on textarea "**********" at bounding box center [453, 108] width 272 height 41
click at [577, 95] on textarea "**********" at bounding box center [453, 108] width 272 height 41
click at [444, 108] on textarea "**********" at bounding box center [453, 108] width 272 height 41
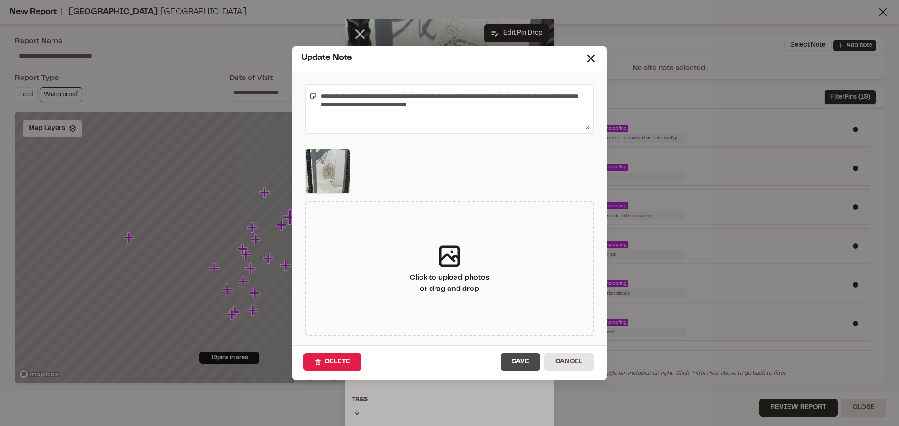
type textarea "**********"
click at [516, 365] on button "Save" at bounding box center [520, 362] width 40 height 18
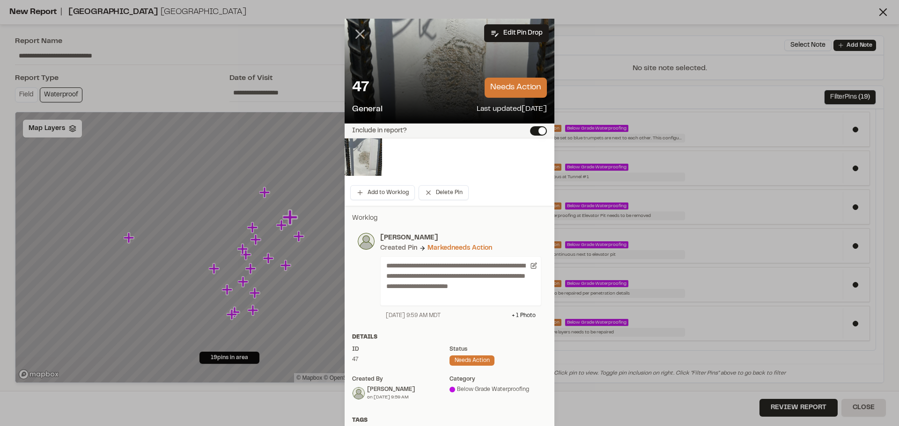
click at [358, 33] on line at bounding box center [360, 34] width 8 height 8
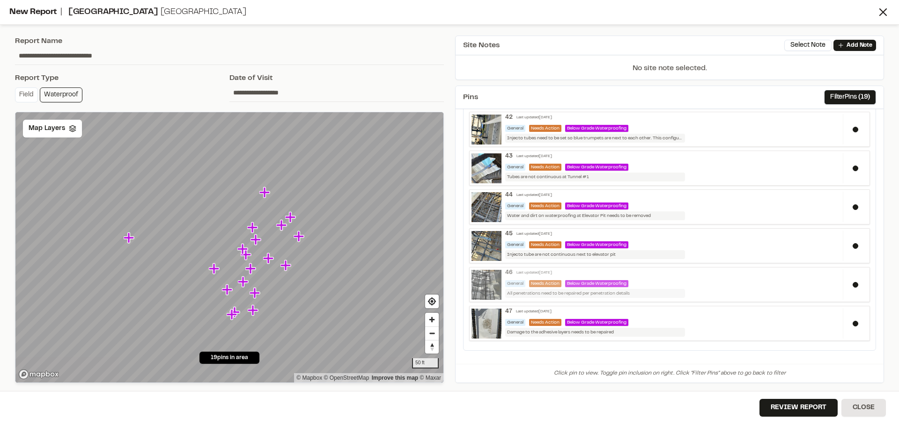
click at [699, 284] on div "General Needs Action Below Grade Waterproofing" at bounding box center [672, 283] width 334 height 7
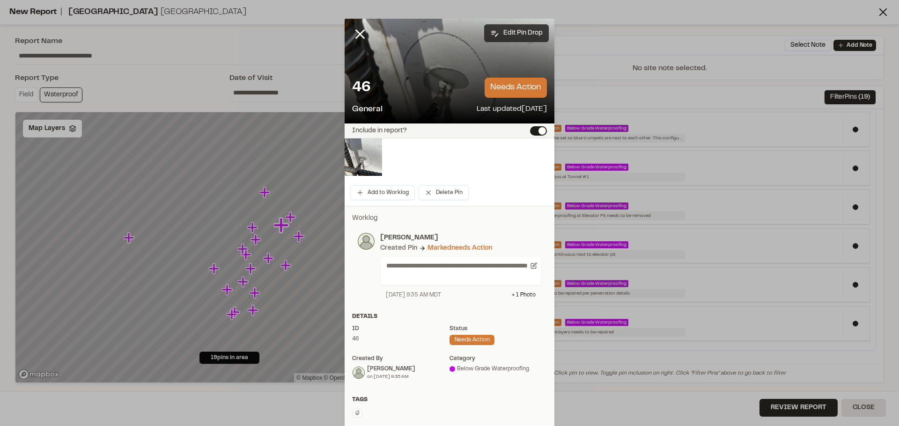
click at [508, 30] on button "Edit Pin Drop" at bounding box center [516, 33] width 65 height 18
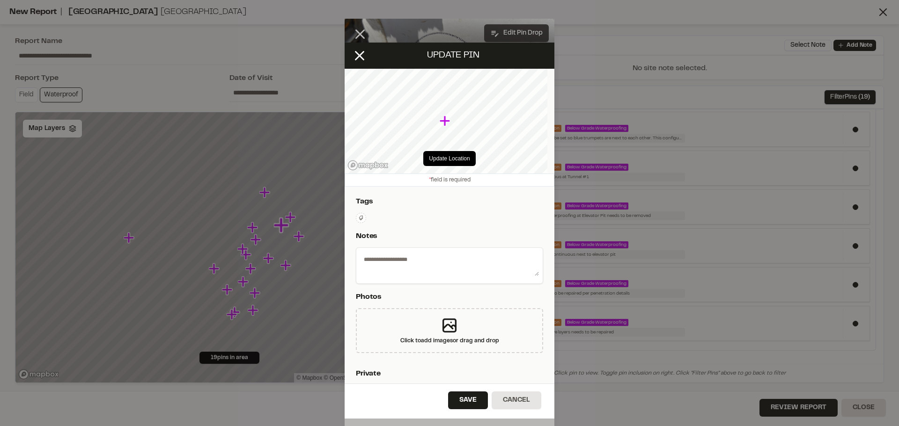
select select "****"
type textarea "**********"
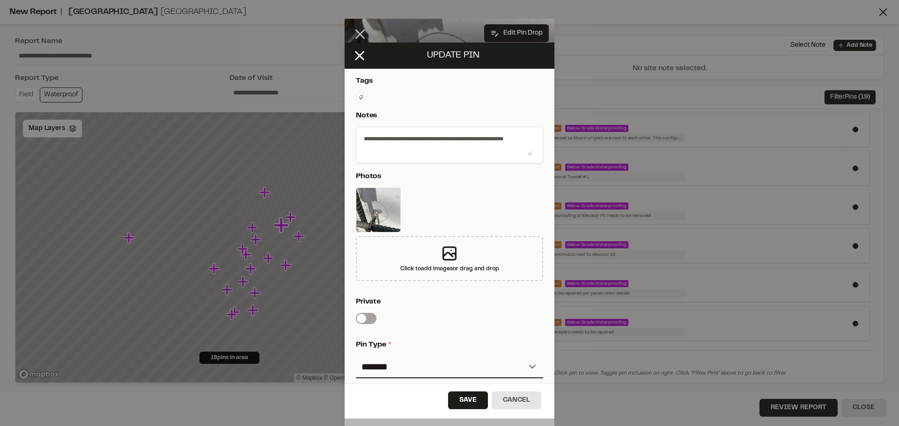
scroll to position [140, 0]
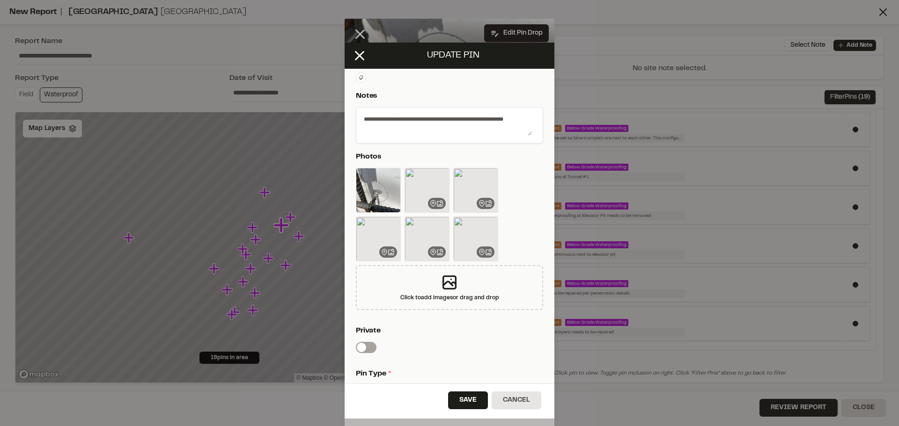
click at [513, 117] on textarea "**********" at bounding box center [446, 123] width 172 height 24
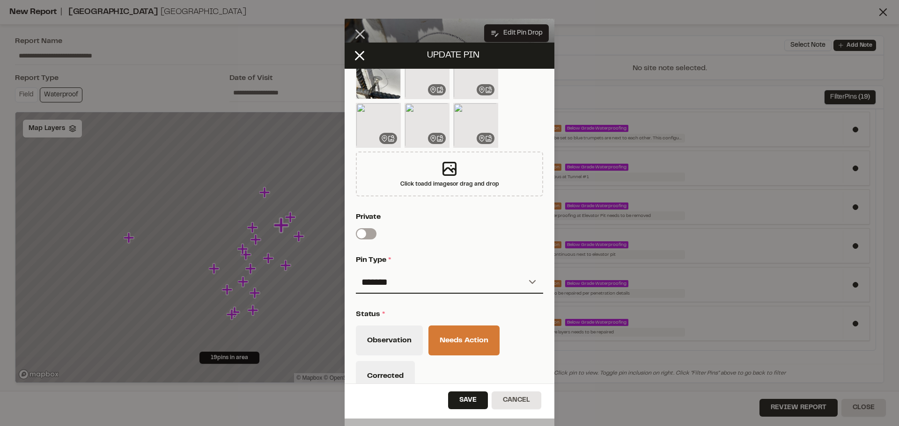
scroll to position [281, 0]
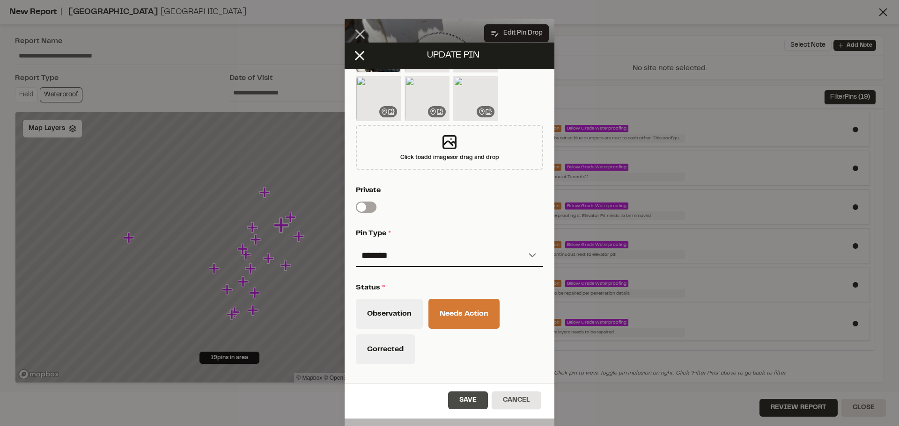
click at [466, 403] on button "Save" at bounding box center [468, 401] width 40 height 18
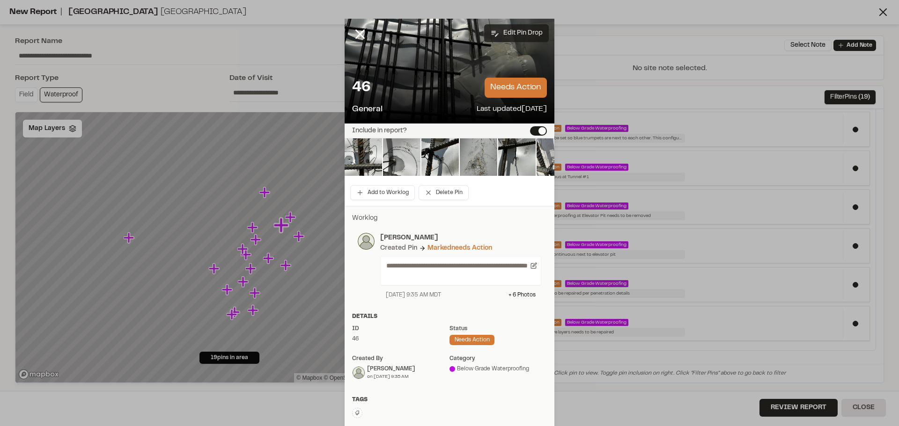
click at [508, 35] on button "Edit Pin Drop" at bounding box center [516, 33] width 65 height 18
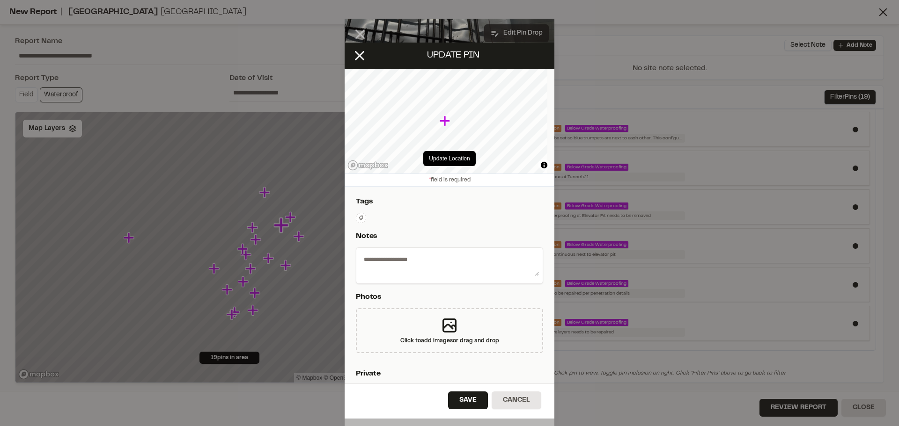
type textarea "**********"
select select "****"
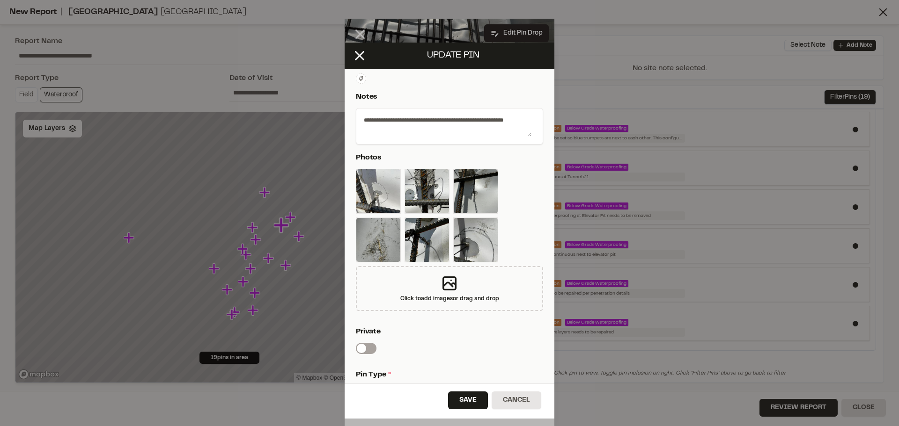
scroll to position [145, 0]
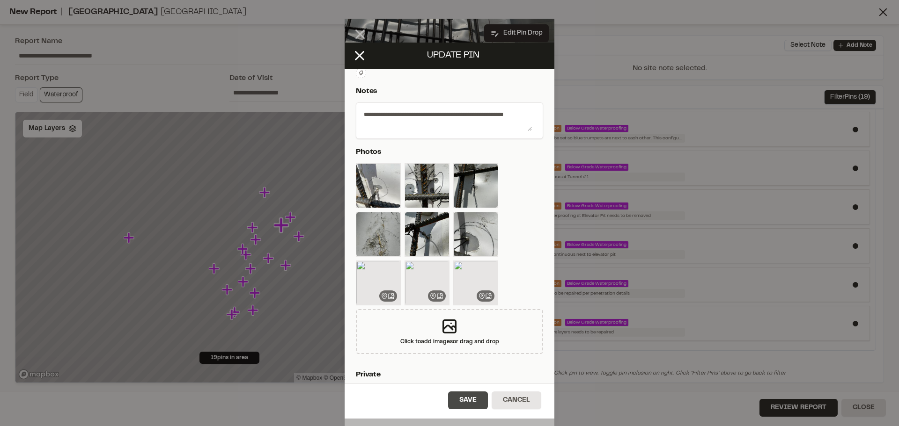
click at [468, 401] on button "Save" at bounding box center [468, 401] width 40 height 18
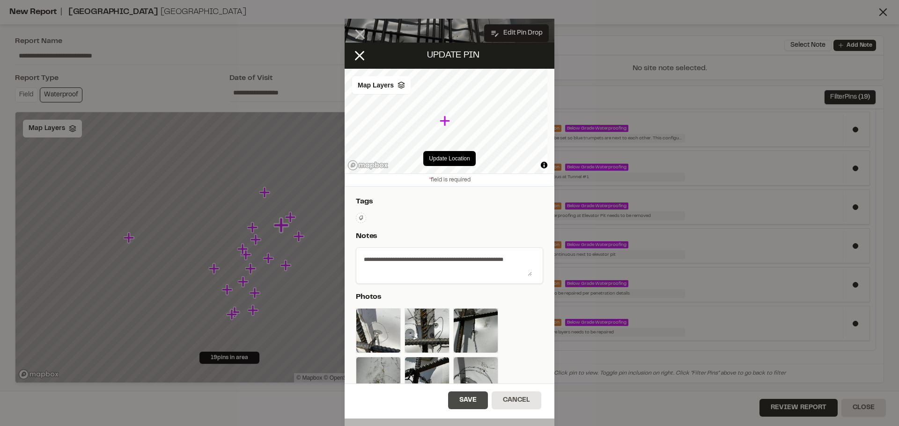
click at [468, 402] on button "Save" at bounding box center [468, 401] width 40 height 18
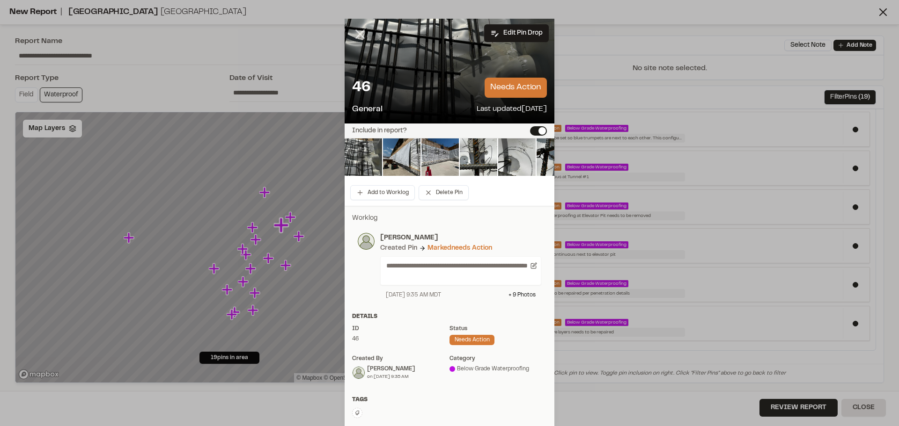
click at [360, 34] on icon at bounding box center [360, 34] width 16 height 16
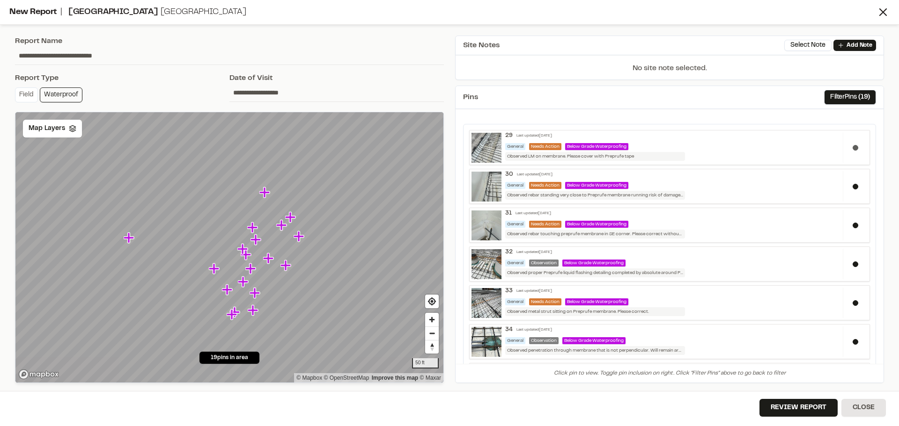
click at [849, 144] on div at bounding box center [855, 147] width 25 height 30
click at [852, 189] on button at bounding box center [855, 187] width 6 height 6
click at [851, 220] on div at bounding box center [855, 225] width 25 height 30
click at [852, 266] on button at bounding box center [855, 265] width 6 height 6
click at [851, 299] on div at bounding box center [855, 303] width 25 height 30
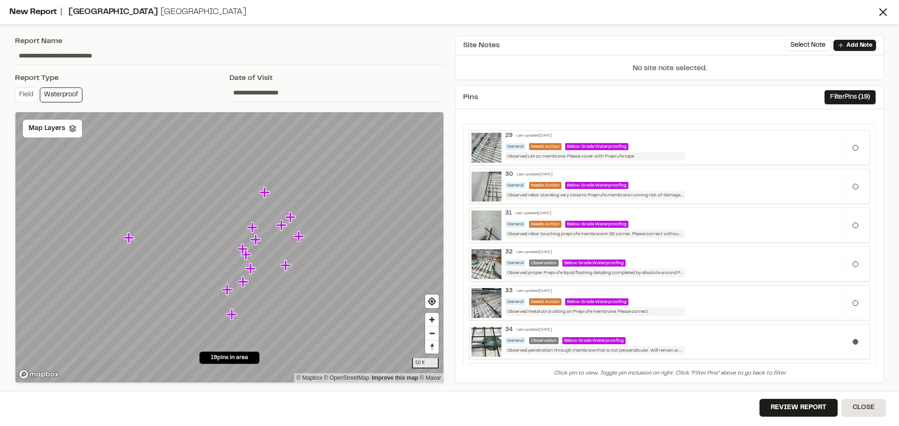
click at [852, 341] on button at bounding box center [855, 342] width 6 height 6
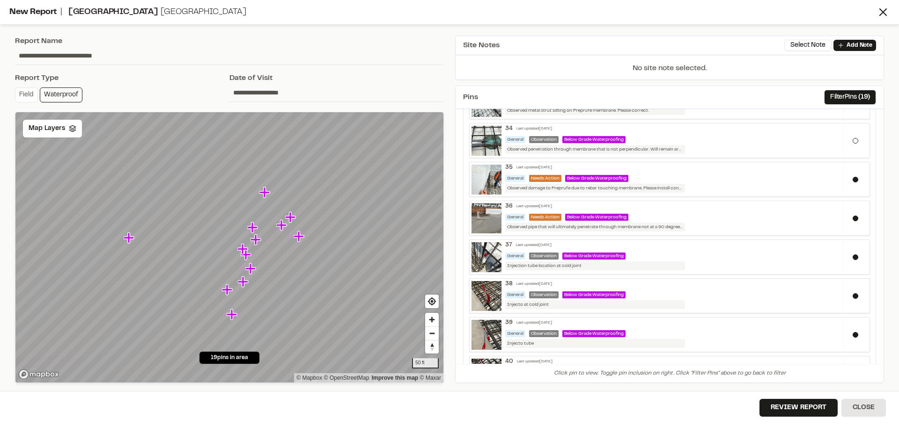
scroll to position [208, 0]
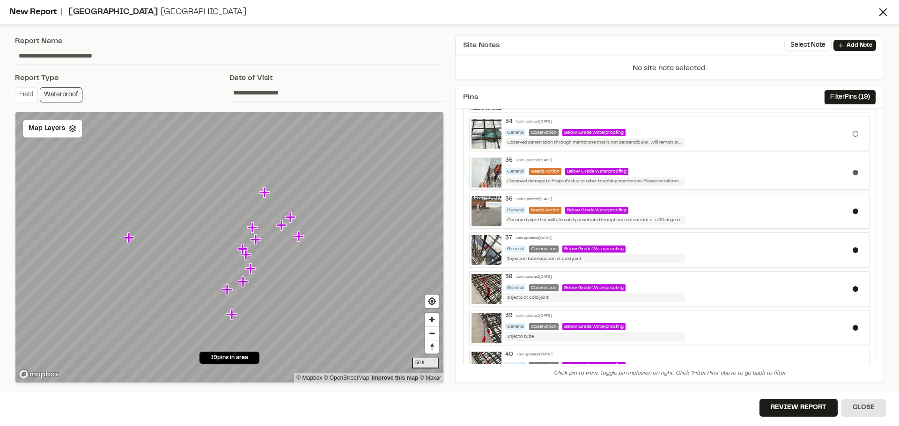
click at [852, 172] on button at bounding box center [855, 173] width 6 height 6
click at [852, 209] on button at bounding box center [855, 212] width 6 height 6
click at [852, 251] on button at bounding box center [855, 251] width 6 height 6
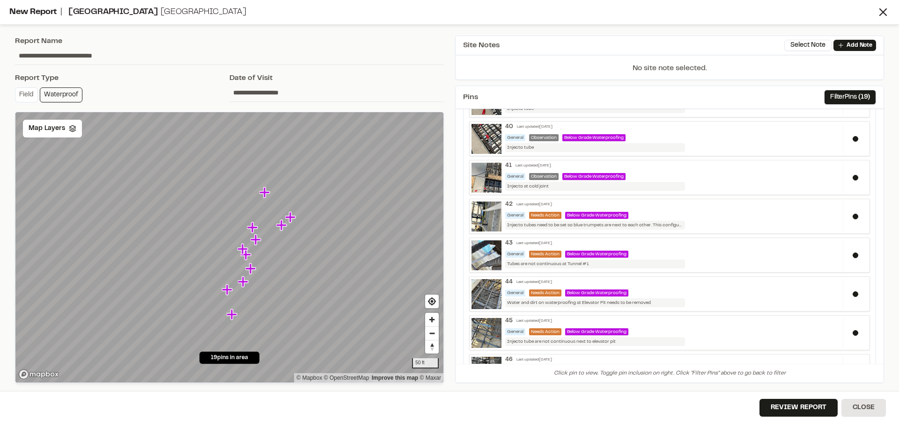
scroll to position [442, 0]
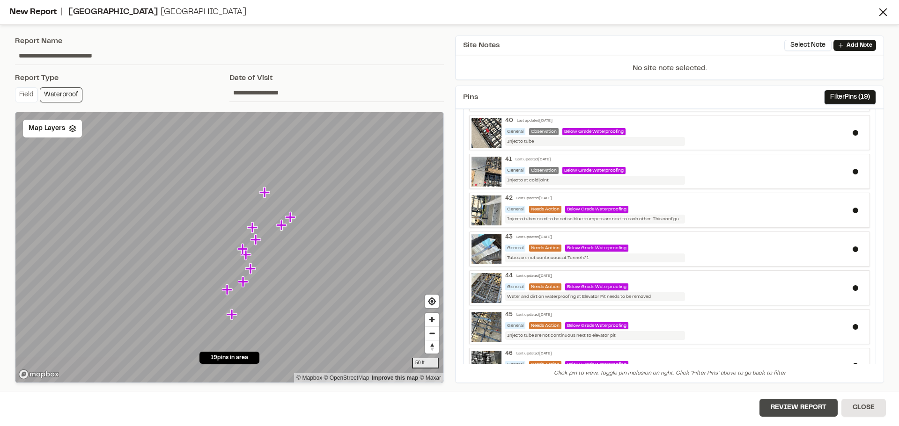
click at [780, 403] on button "Review Report" at bounding box center [798, 408] width 78 height 18
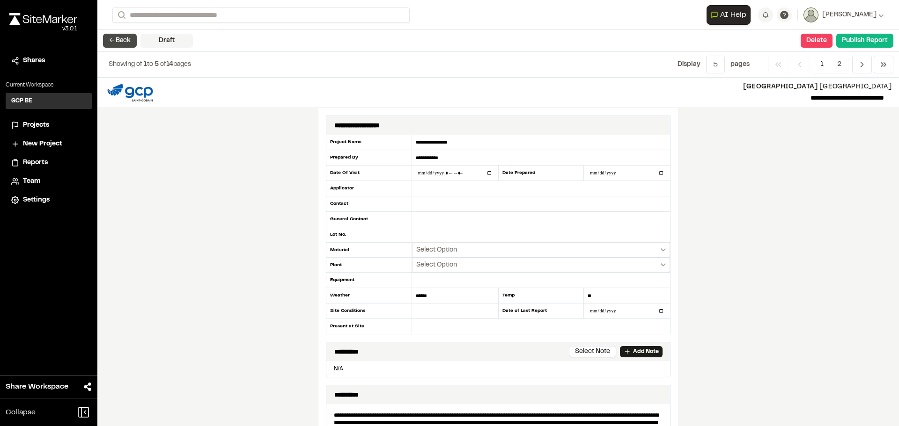
click at [119, 42] on button "← Back" at bounding box center [120, 41] width 34 height 14
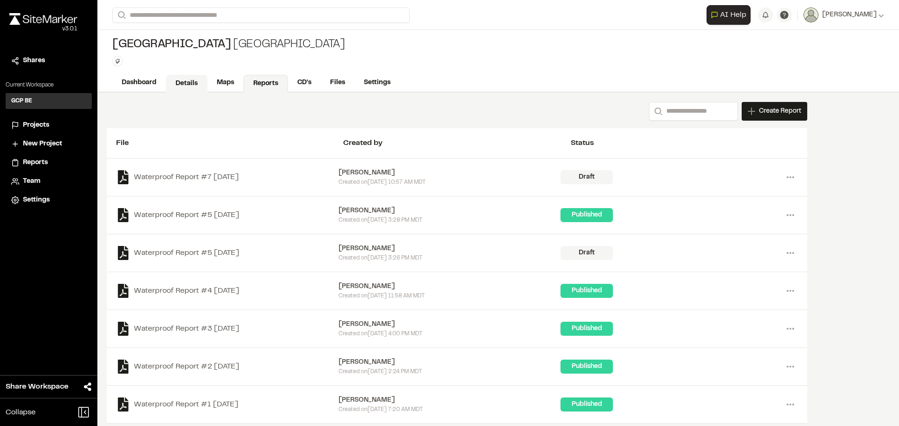
click at [188, 82] on link "Details" at bounding box center [187, 84] width 42 height 18
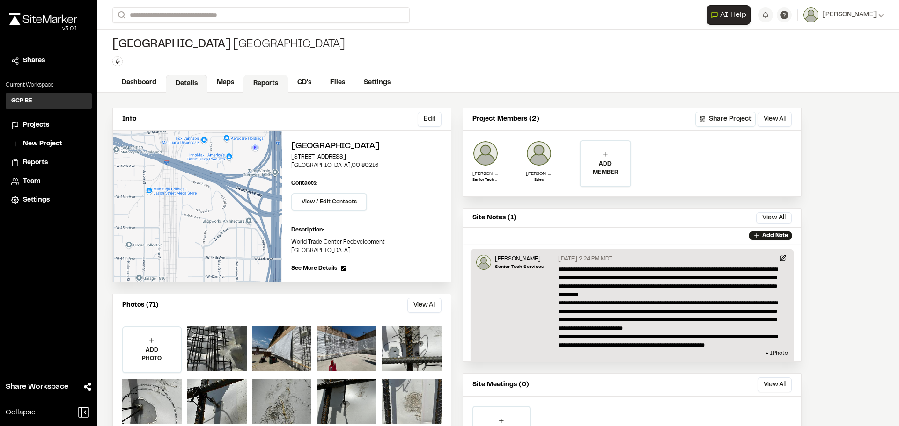
click at [272, 80] on link "Reports" at bounding box center [265, 84] width 44 height 18
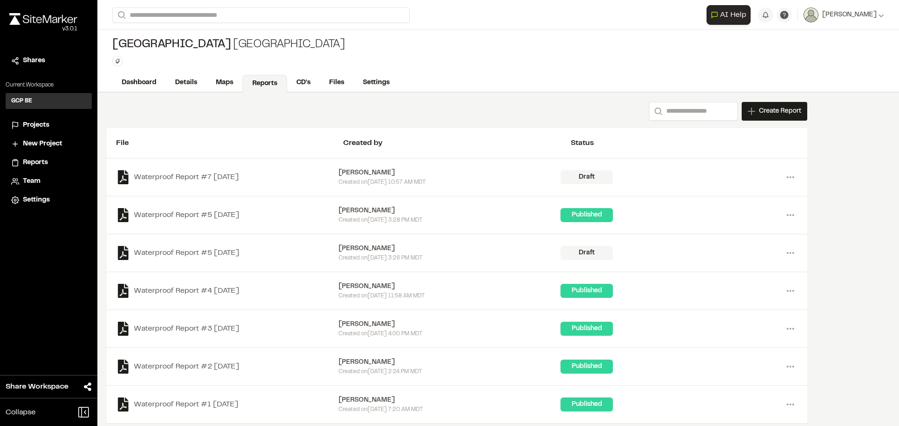
click at [610, 179] on div "Draft" at bounding box center [586, 177] width 52 height 14
click at [789, 178] on icon at bounding box center [790, 177] width 15 height 15
click at [736, 198] on link "View" at bounding box center [756, 197] width 81 height 14
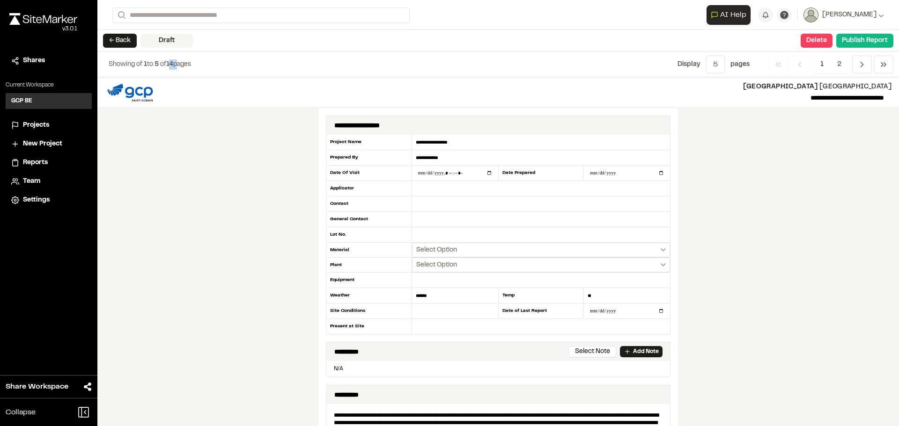
drag, startPoint x: 175, startPoint y: 64, endPoint x: 171, endPoint y: 74, distance: 10.5
click at [171, 74] on div "Showing of 1 to 5 of 14 pages Display Menu 5 1 5 10 All page s Previous Previou…" at bounding box center [497, 65] width 801 height 26
click at [125, 42] on button "← Back" at bounding box center [120, 41] width 34 height 14
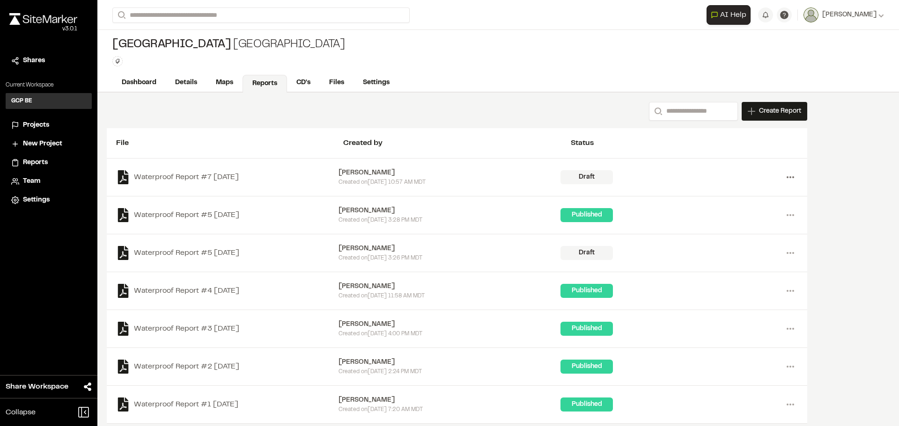
click at [791, 178] on circle at bounding box center [790, 177] width 2 height 2
click at [732, 210] on link "Delete" at bounding box center [756, 211] width 81 height 14
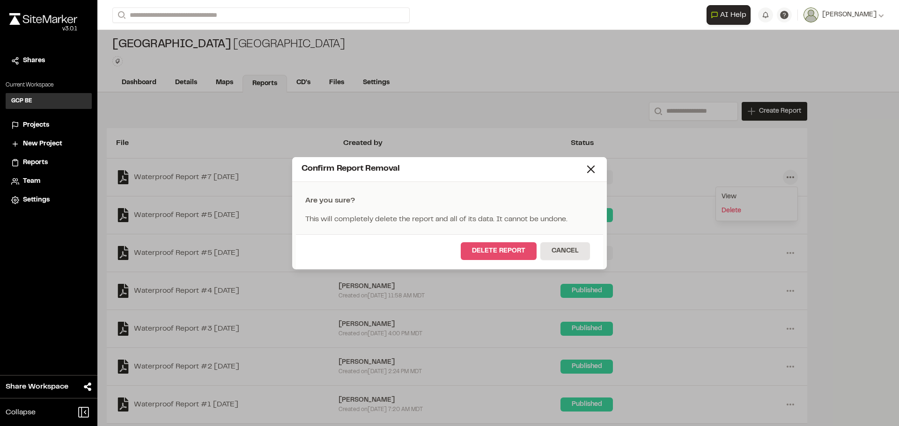
click at [517, 251] on button "Delete Report" at bounding box center [499, 251] width 76 height 18
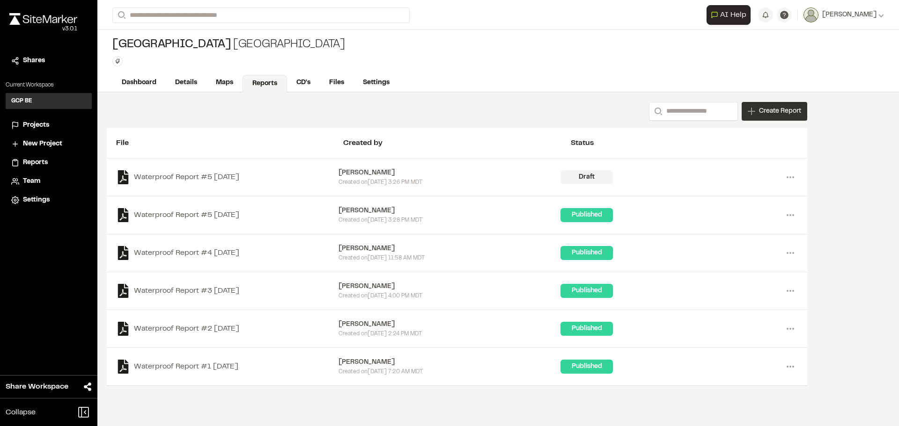
click at [777, 111] on span "Create Report" at bounding box center [780, 111] width 42 height 10
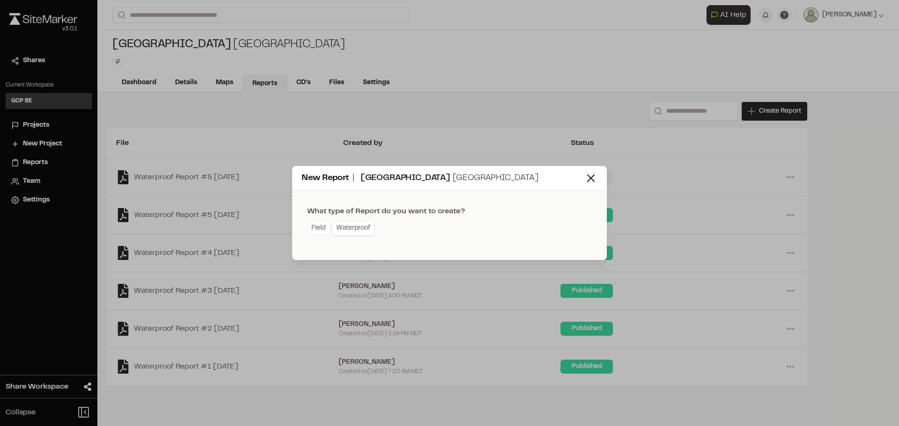
click at [356, 227] on link "Waterproof" at bounding box center [353, 228] width 43 height 15
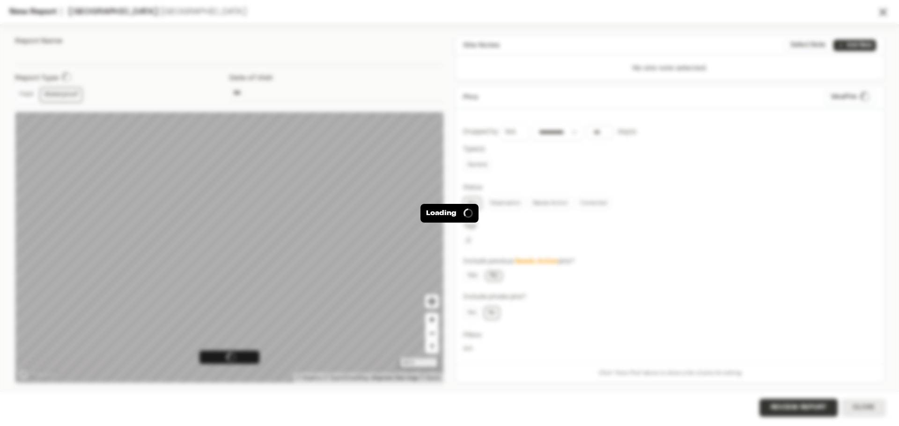
type input "**********"
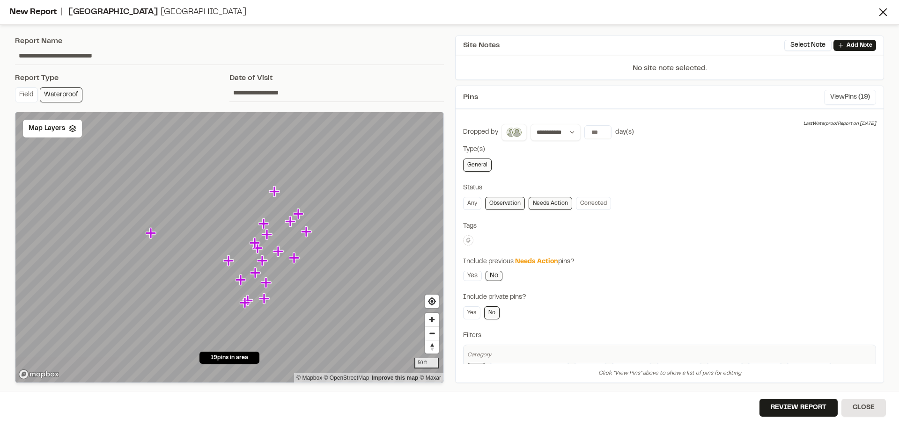
click at [837, 98] on button "View Pins ( 19 )" at bounding box center [850, 97] width 52 height 15
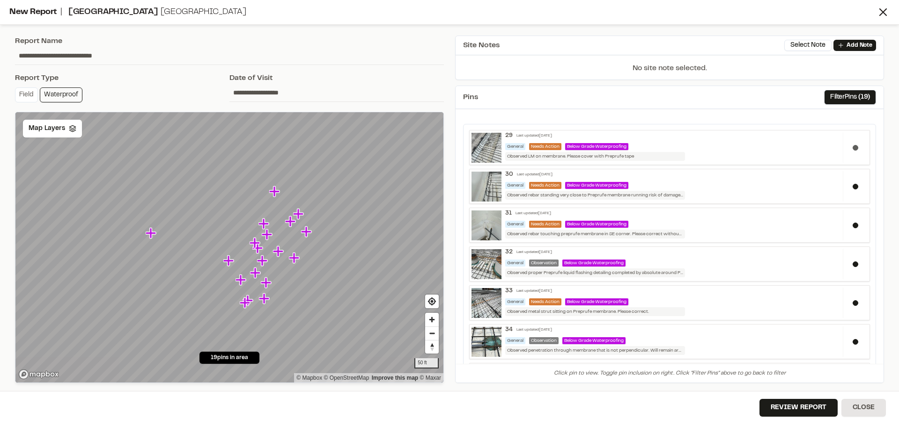
click at [852, 149] on button at bounding box center [855, 148] width 6 height 6
click at [851, 189] on div at bounding box center [855, 186] width 25 height 30
click at [852, 227] on button at bounding box center [855, 226] width 6 height 6
click at [852, 263] on button at bounding box center [855, 265] width 6 height 6
click at [852, 301] on button at bounding box center [855, 304] width 6 height 6
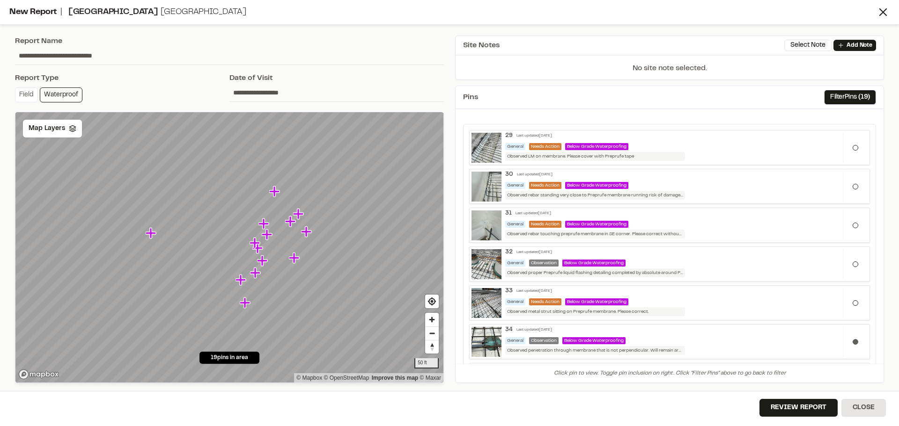
click at [848, 345] on div at bounding box center [855, 342] width 25 height 30
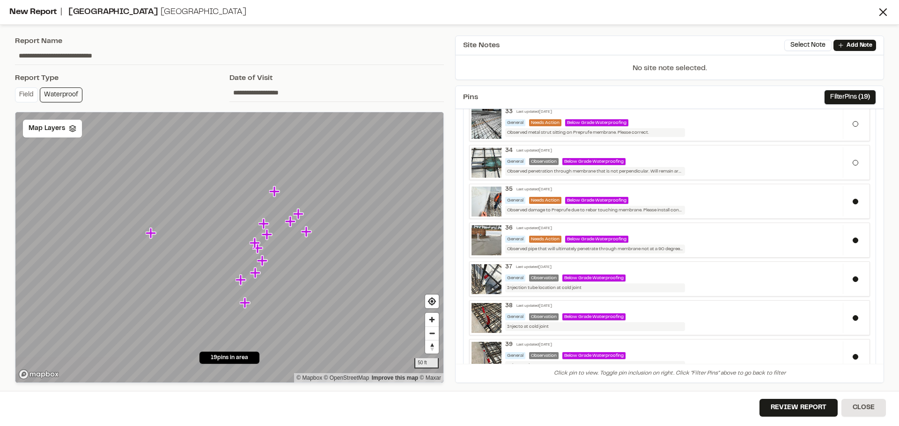
scroll to position [195, 0]
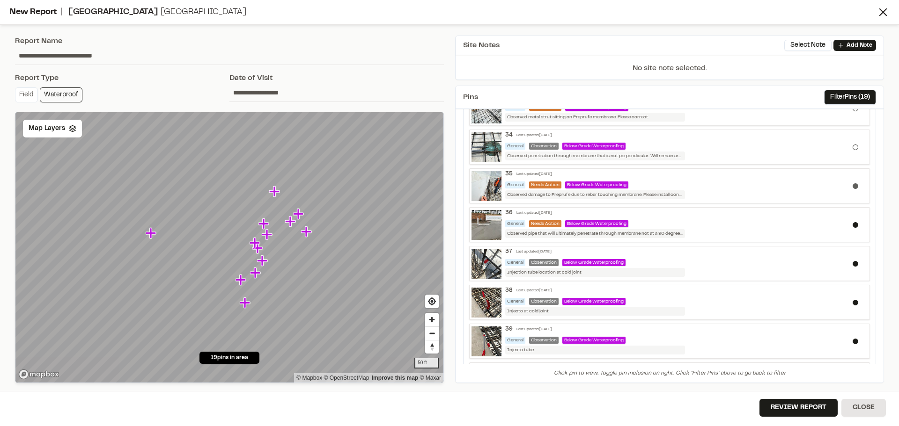
click at [852, 187] on button at bounding box center [855, 186] width 6 height 6
click at [852, 223] on button at bounding box center [855, 225] width 6 height 6
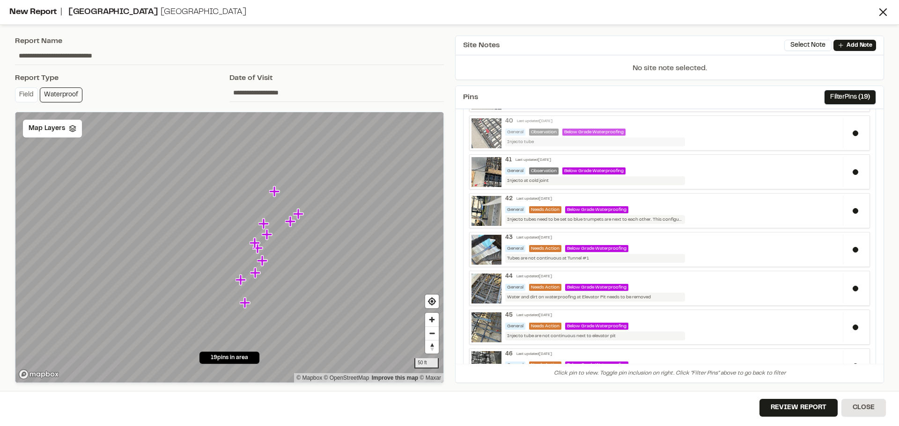
scroll to position [429, 0]
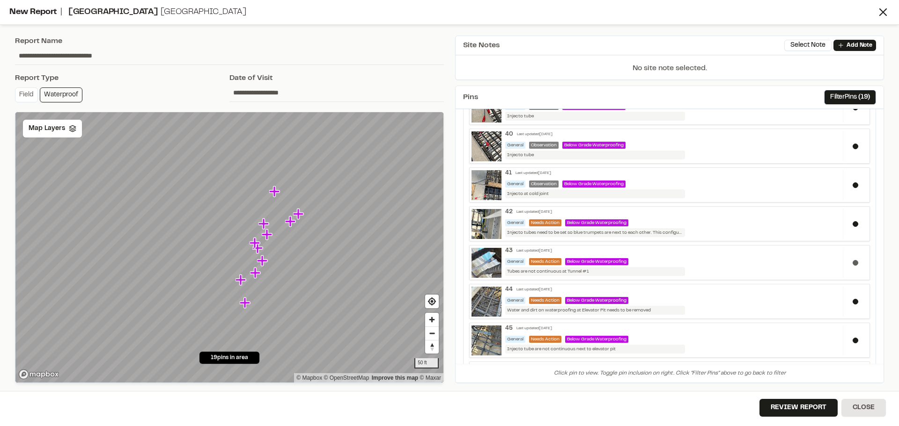
click at [852, 265] on button at bounding box center [855, 263] width 6 height 6
click at [852, 224] on button at bounding box center [855, 224] width 6 height 6
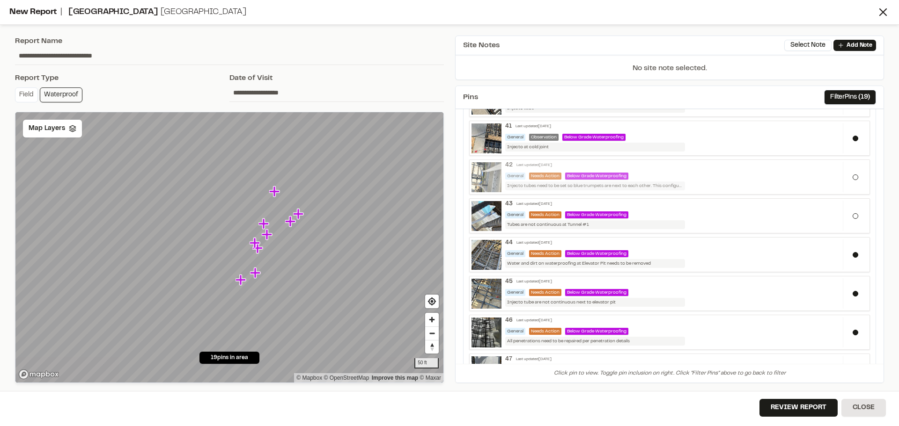
scroll to position [522, 0]
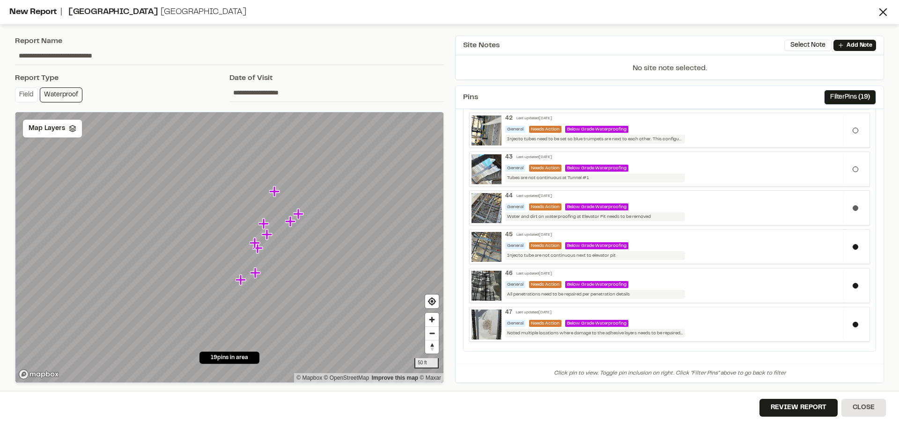
click at [852, 209] on button at bounding box center [855, 208] width 6 height 6
click at [852, 246] on button at bounding box center [855, 247] width 6 height 6
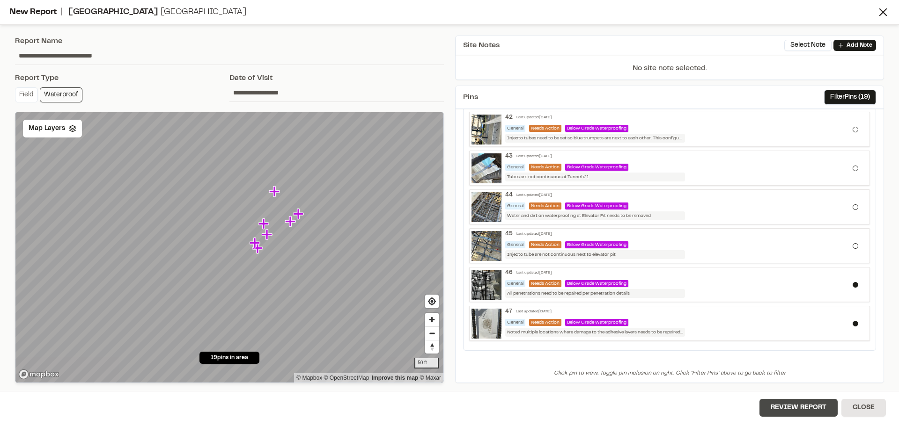
click at [799, 410] on button "Review Report" at bounding box center [798, 408] width 78 height 18
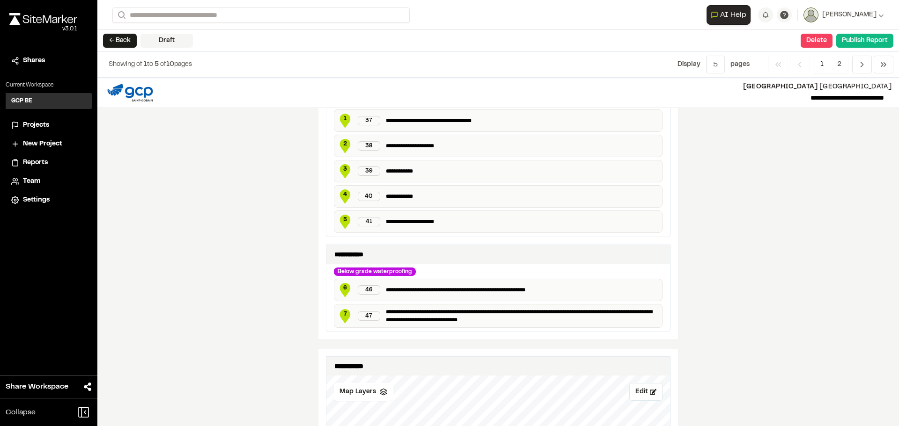
scroll to position [460, 0]
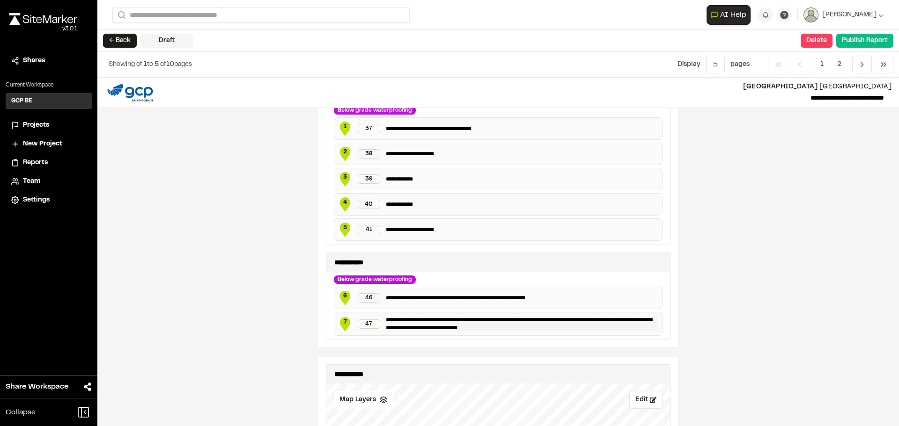
click at [396, 324] on p "**********" at bounding box center [522, 323] width 272 height 15
click at [363, 326] on div "47" at bounding box center [369, 324] width 22 height 9
click at [342, 324] on span "7" at bounding box center [345, 322] width 14 height 8
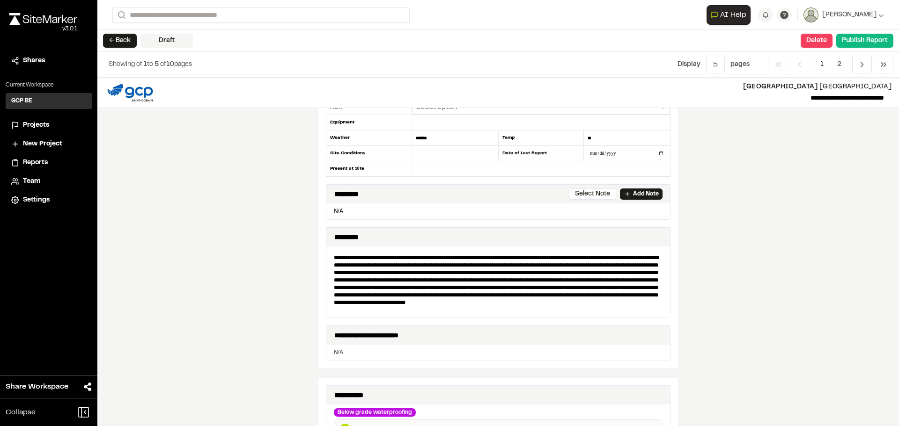
scroll to position [132, 0]
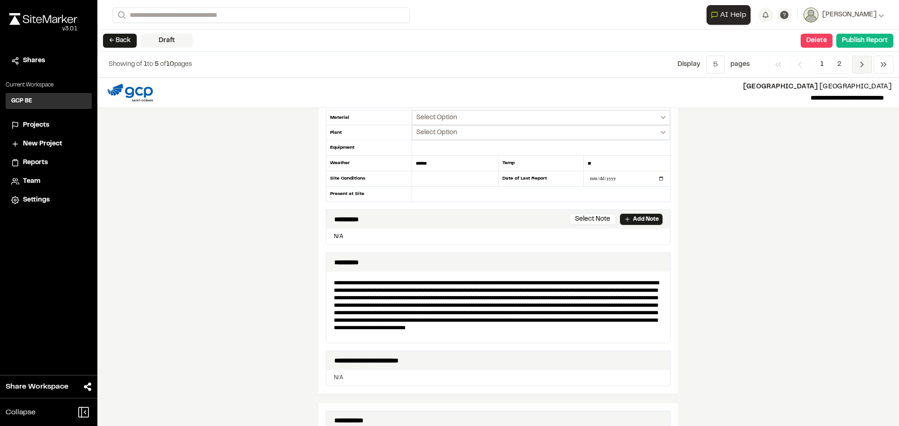
click at [860, 66] on icon "Navigation" at bounding box center [861, 64] width 9 height 9
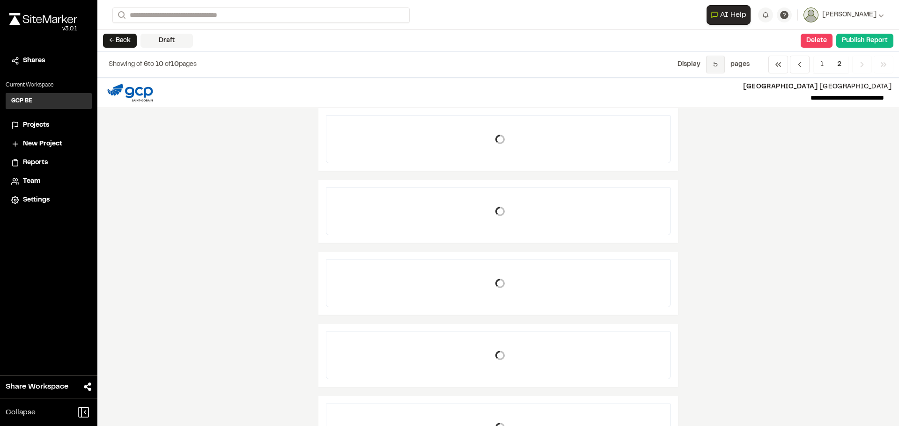
click at [719, 66] on span "5" at bounding box center [715, 65] width 19 height 18
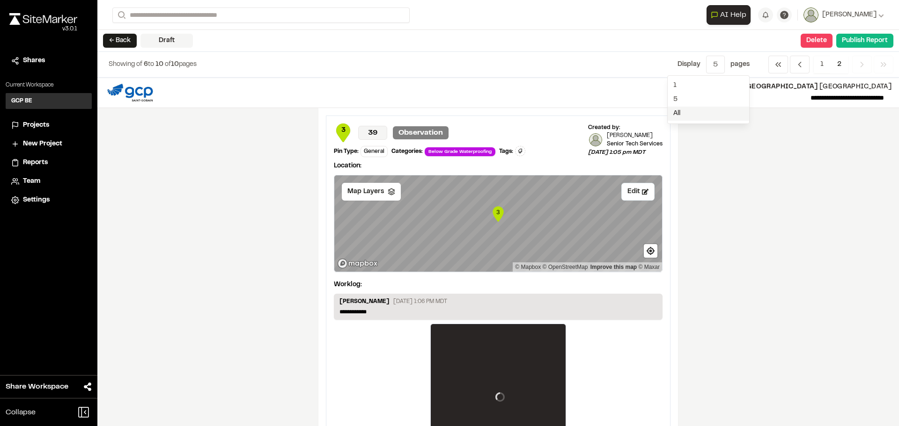
click at [682, 113] on span "All" at bounding box center [707, 114] width 81 height 14
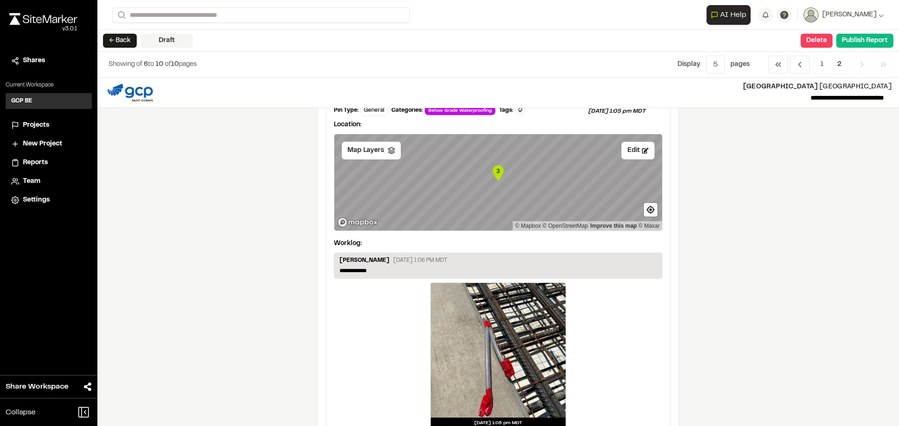
scroll to position [0, 0]
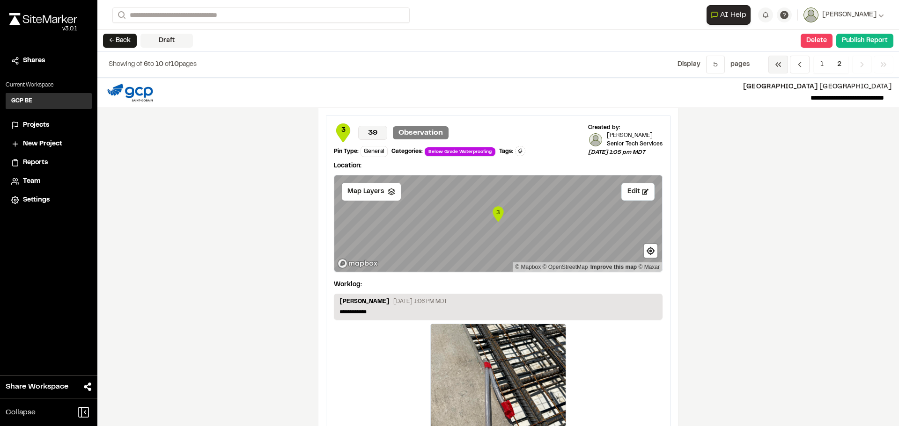
click at [775, 67] on icon "Navigation" at bounding box center [777, 64] width 9 height 9
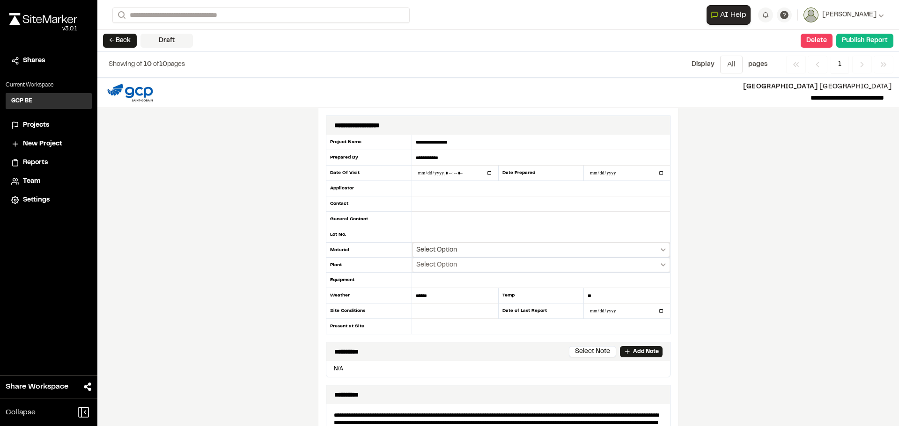
click at [660, 249] on icon "Select date range" at bounding box center [662, 250] width 5 height 3
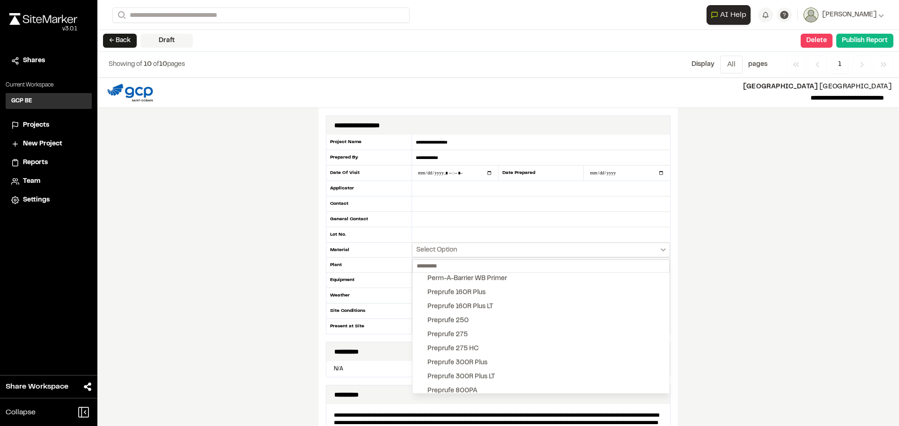
scroll to position [983, 0]
click at [467, 360] on div "Preprufe 300R Plus" at bounding box center [457, 364] width 60 height 10
click at [458, 336] on div "Preprufe 275" at bounding box center [447, 336] width 40 height 10
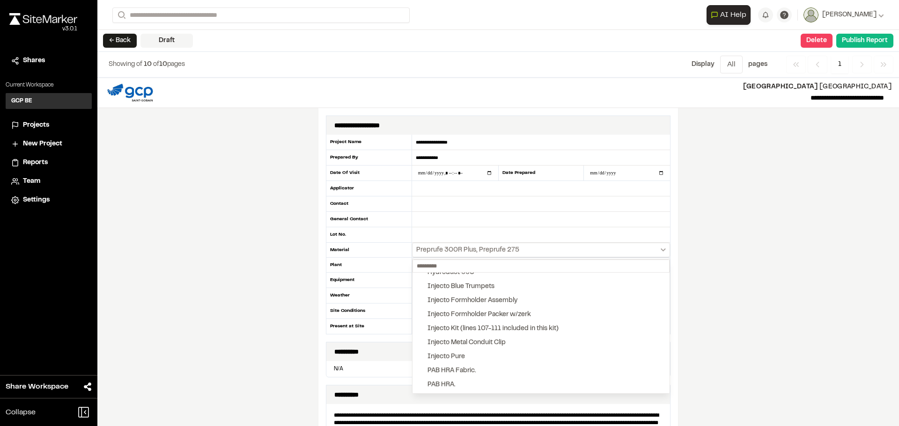
scroll to position [328, 0]
click at [460, 303] on div "Injecto Blue Trumpets" at bounding box center [460, 303] width 67 height 10
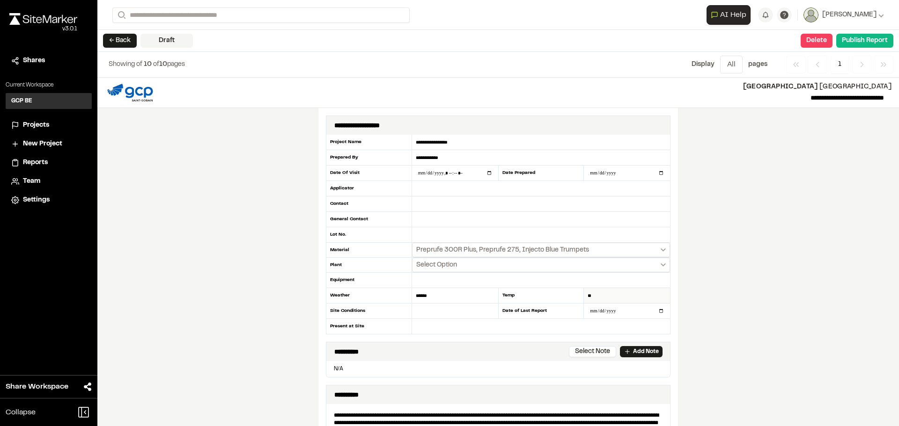
click at [595, 296] on input "**" at bounding box center [627, 295] width 86 height 15
type input "*"
type input "***"
click at [484, 173] on input "datetime-local" at bounding box center [455, 173] width 86 height 15
type input "**********"
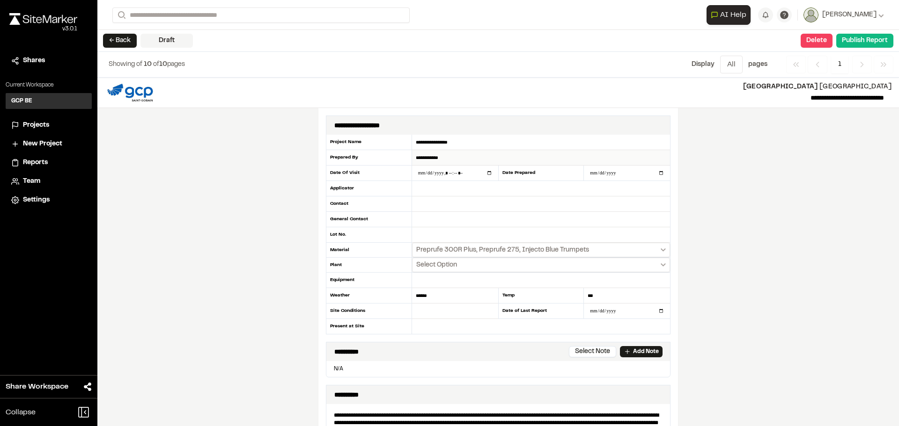
click at [501, 150] on input "**********" at bounding box center [541, 157] width 258 height 15
click at [542, 175] on div "Date Prepared" at bounding box center [541, 173] width 86 height 15
click at [433, 191] on input "text" at bounding box center [541, 188] width 258 height 15
type input "**********"
click at [419, 219] on input "text" at bounding box center [541, 219] width 258 height 15
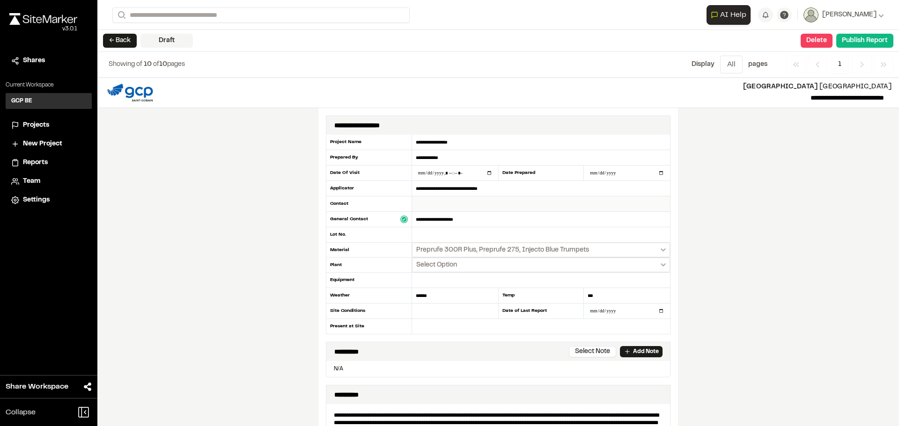
type input "**********"
click at [423, 205] on input "text" at bounding box center [541, 204] width 258 height 15
type input "**********"
click at [430, 295] on input "******" at bounding box center [455, 295] width 86 height 15
type input "*"
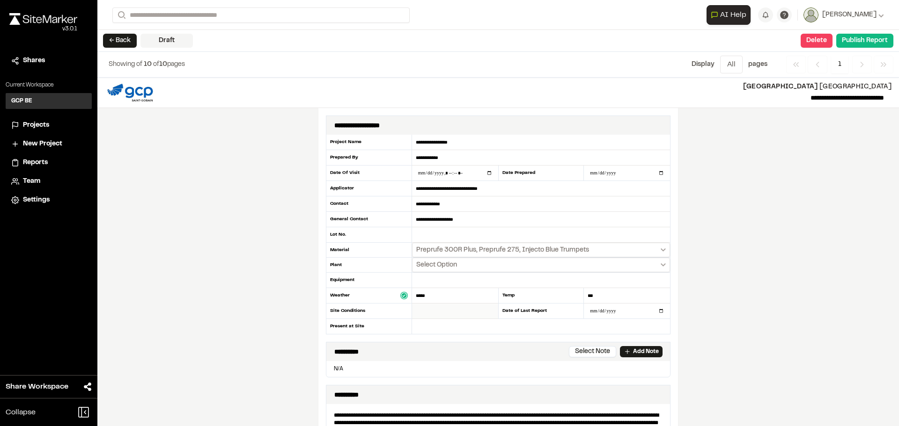
type input "*****"
click at [414, 314] on input "text" at bounding box center [455, 311] width 86 height 15
type input "********"
click at [434, 329] on input "text" at bounding box center [541, 326] width 258 height 15
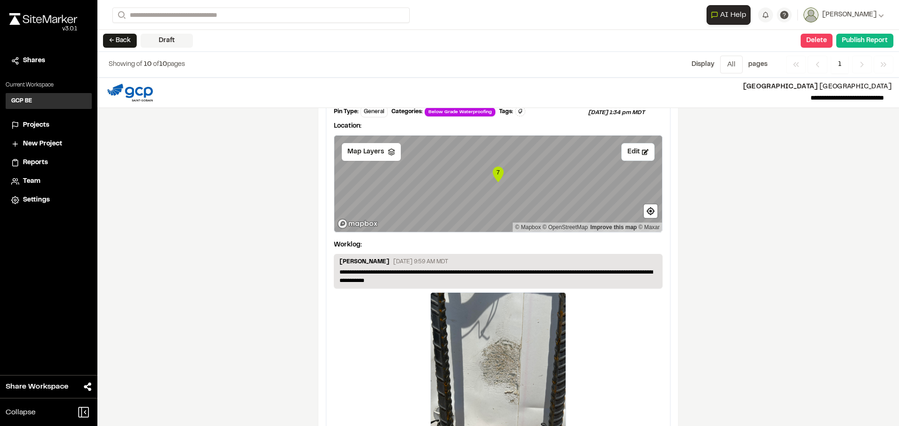
scroll to position [3782, 0]
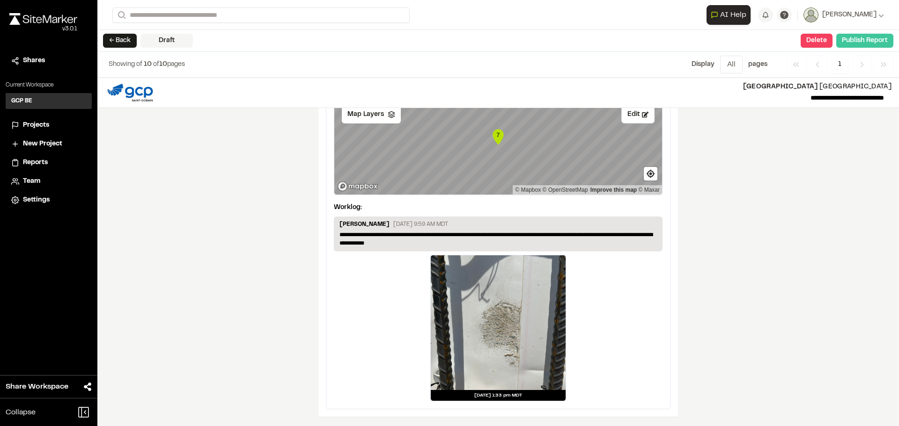
type input "**********"
click at [869, 39] on button "Publish Report" at bounding box center [864, 41] width 57 height 14
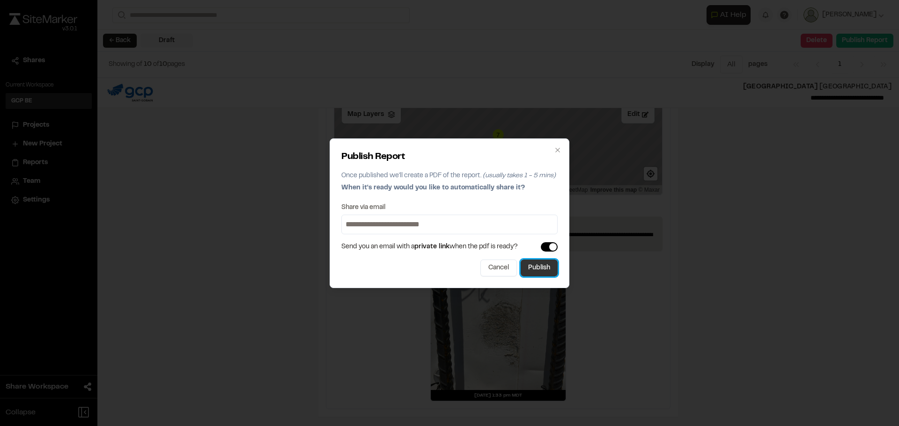
click at [534, 266] on button "Publish" at bounding box center [539, 268] width 37 height 17
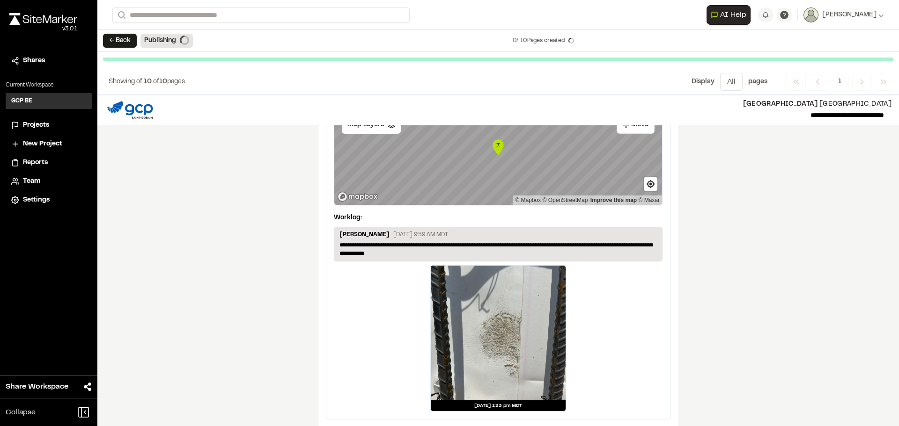
scroll to position [3775, 0]
